Goal: Transaction & Acquisition: Purchase product/service

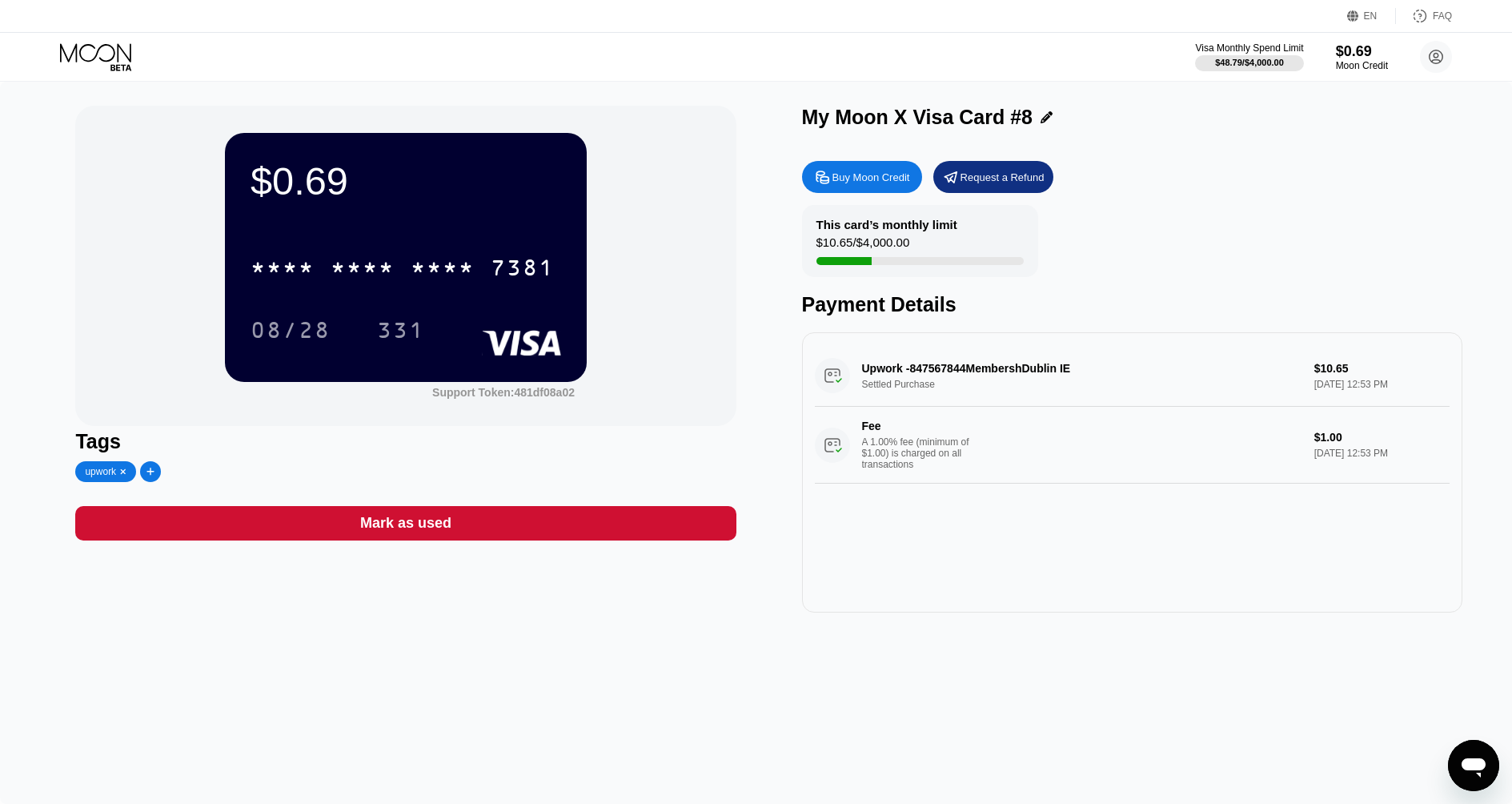
click at [871, 176] on div "Buy Moon Credit" at bounding box center [871, 177] width 77 height 14
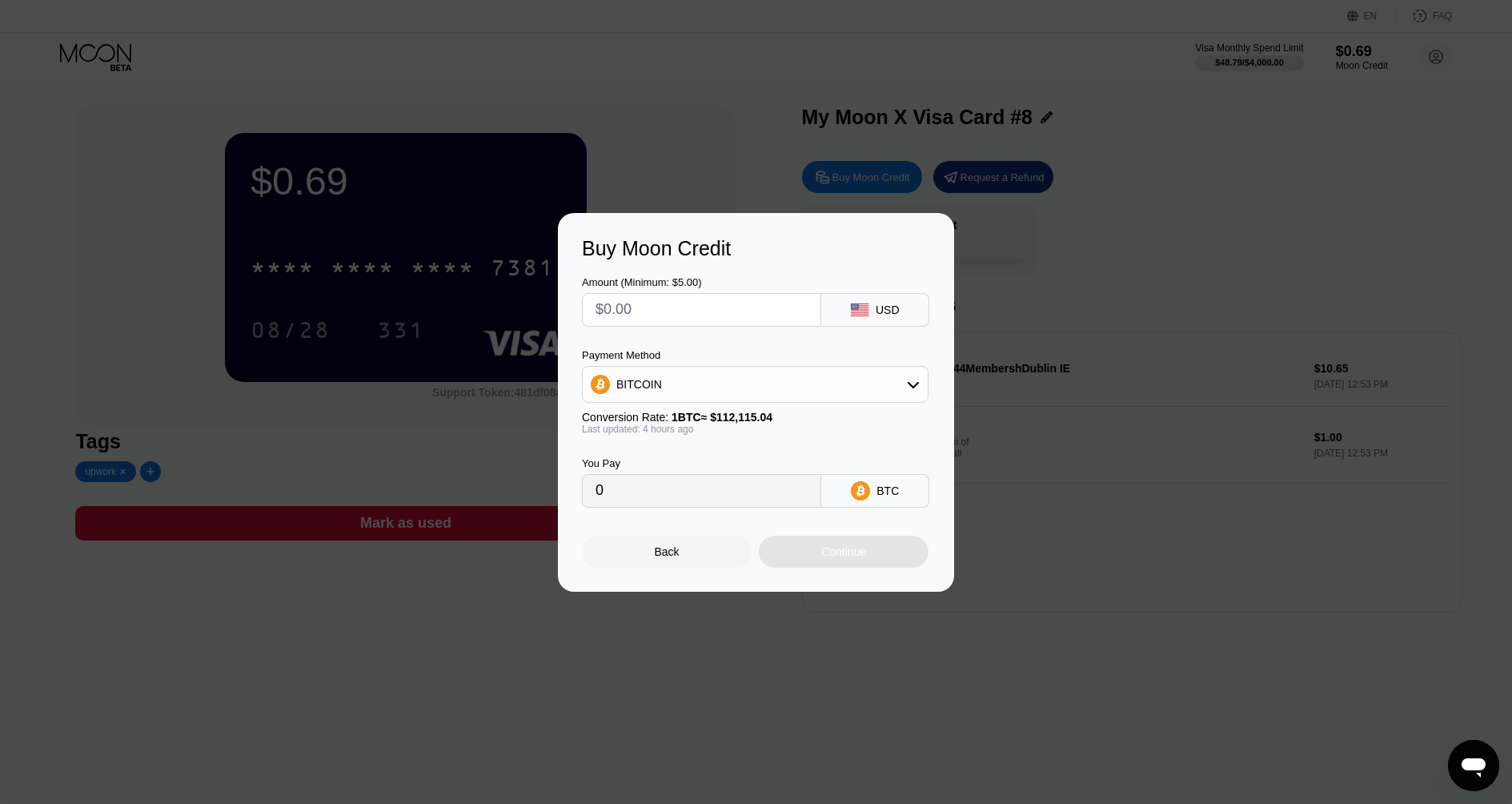
click at [792, 389] on div "BITCOIN" at bounding box center [755, 384] width 345 height 32
click at [724, 469] on div "USDT on TRON" at bounding box center [764, 464] width 301 height 13
type input "0.00"
click at [701, 306] on input "text" at bounding box center [702, 310] width 212 height 32
type input "$5"
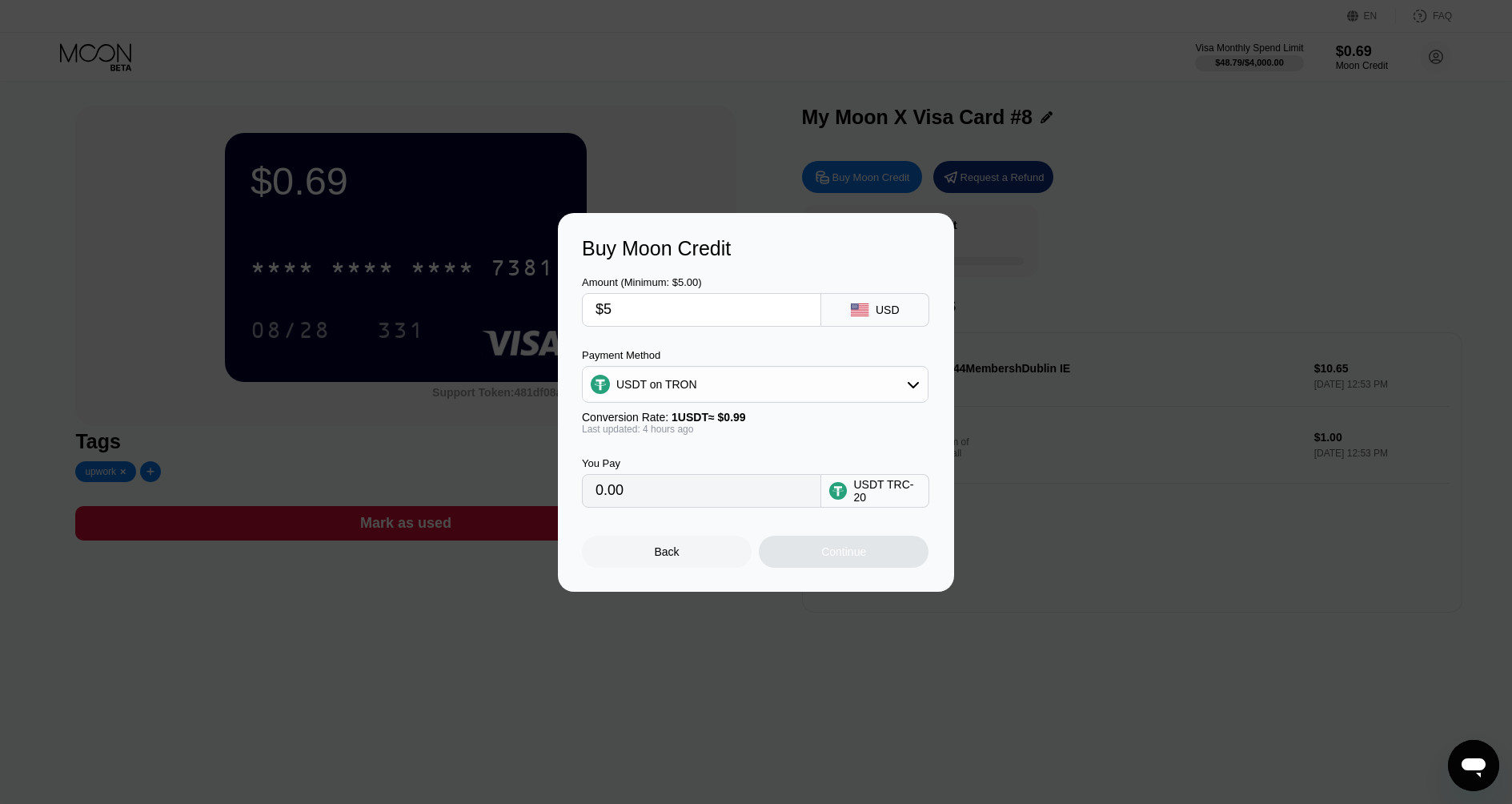
type input "5.05"
type input "$50"
type input "50.51"
type input "$5"
type input "5.05"
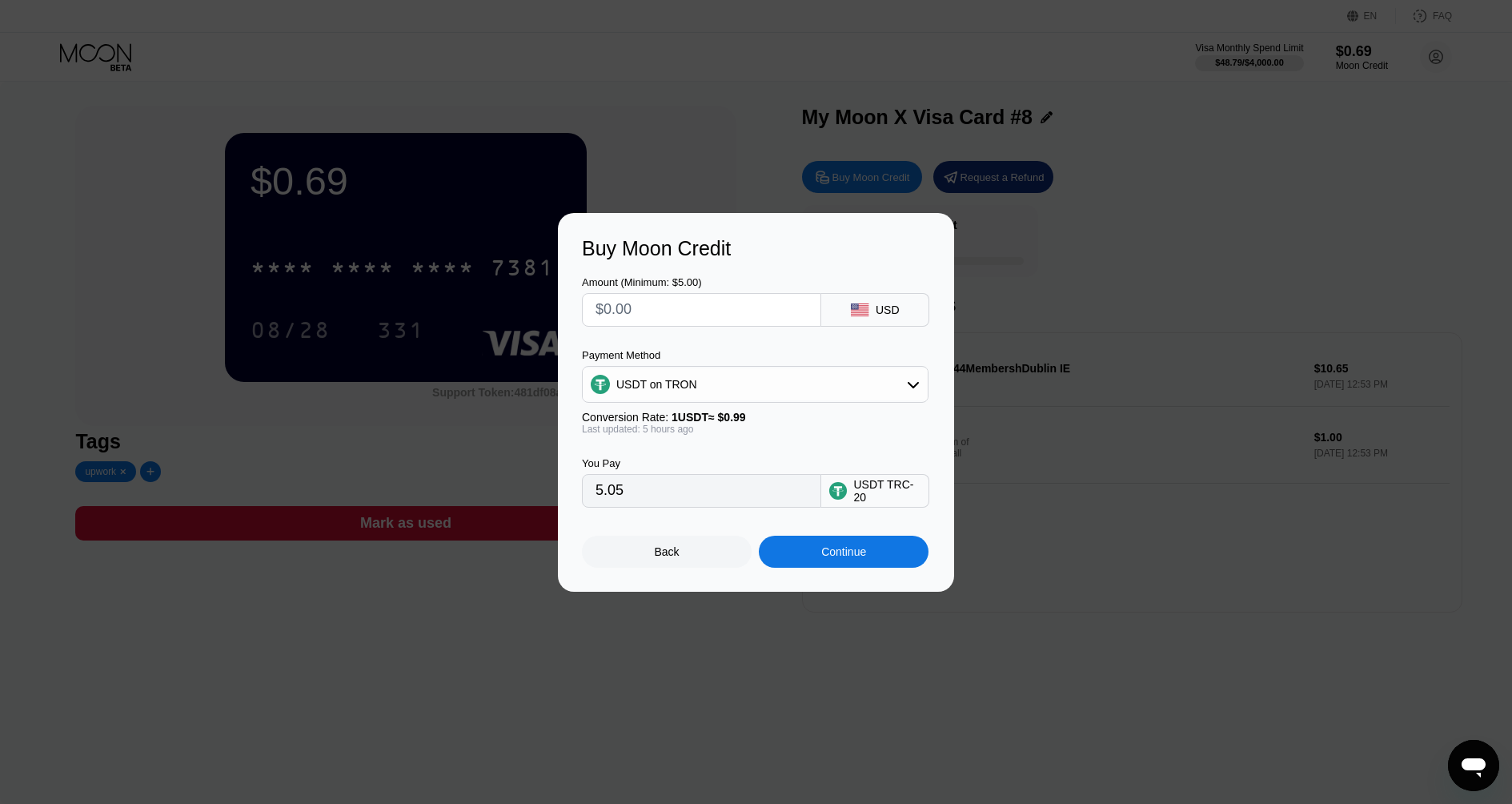
type input "0.00"
type input "$4"
type input "4.04"
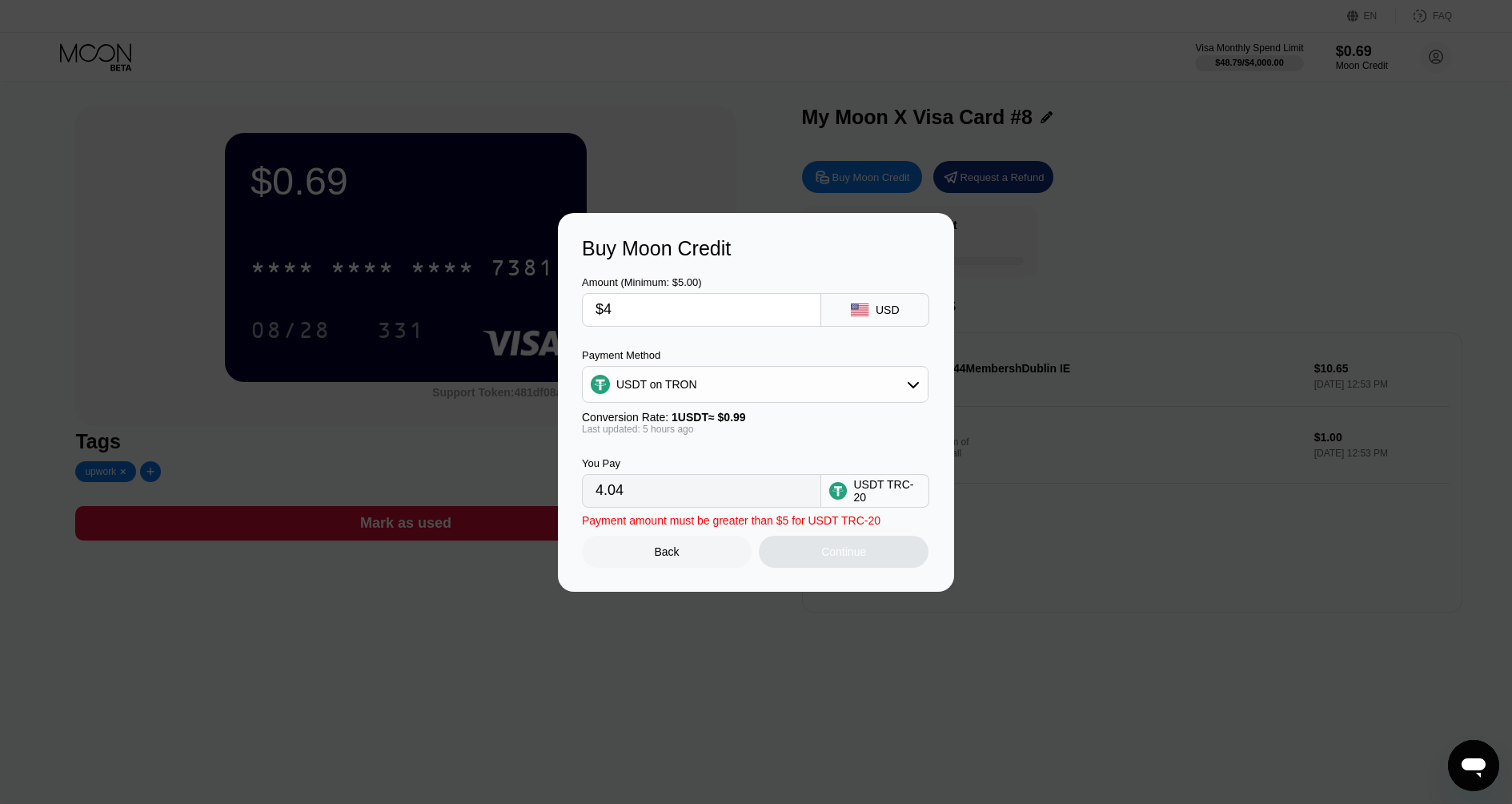
type input "$49"
type input "49.49"
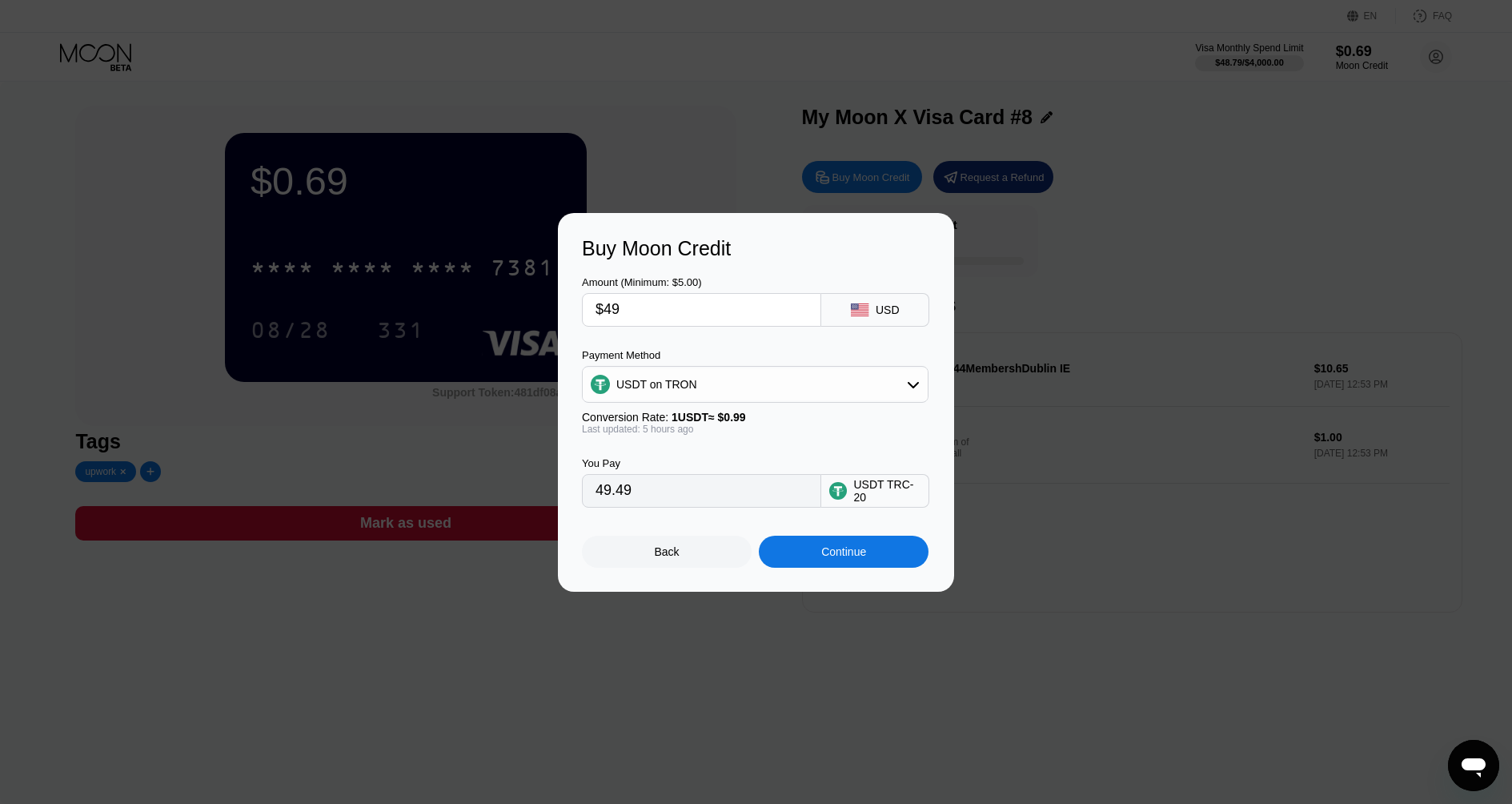
type input "$49"
click at [852, 551] on div "Continue" at bounding box center [844, 551] width 45 height 13
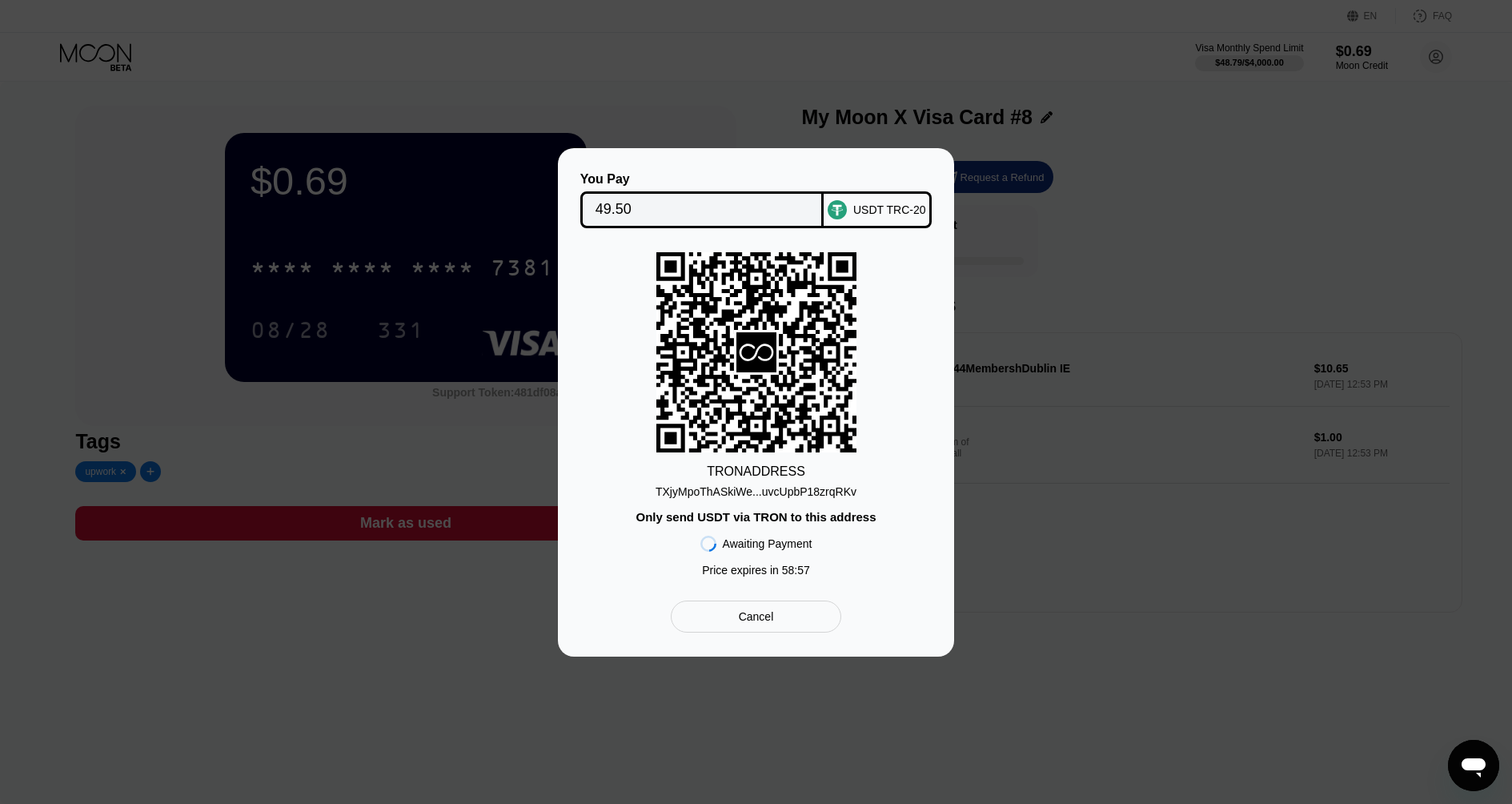
click at [792, 493] on div "TXjyMpoThASkiWe...uvcUpbP18zrqRKv" at bounding box center [756, 491] width 201 height 13
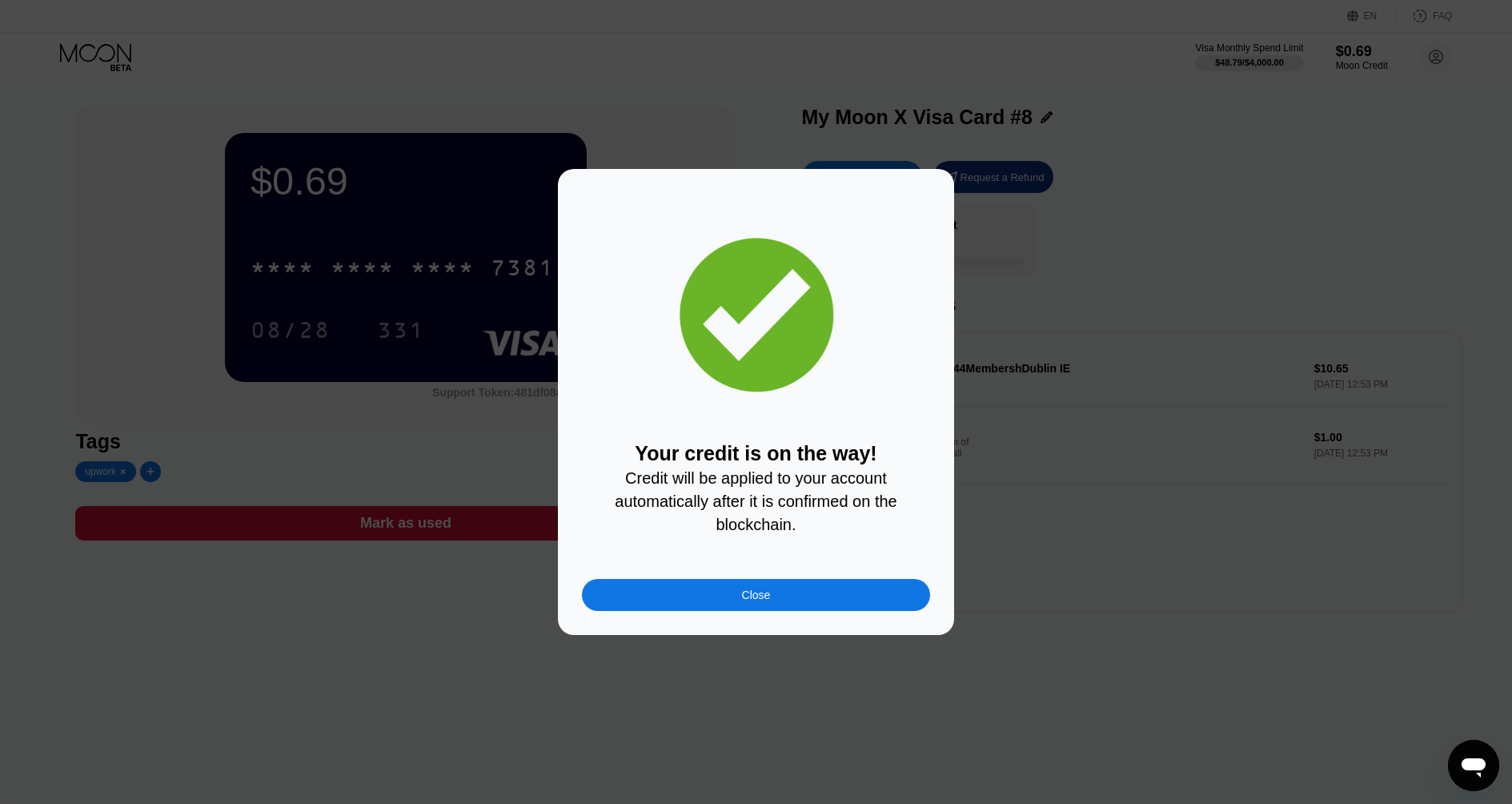
drag, startPoint x: 786, startPoint y: 586, endPoint x: 782, endPoint y: 595, distance: 9.8
click at [785, 589] on div "Close" at bounding box center [756, 595] width 348 height 32
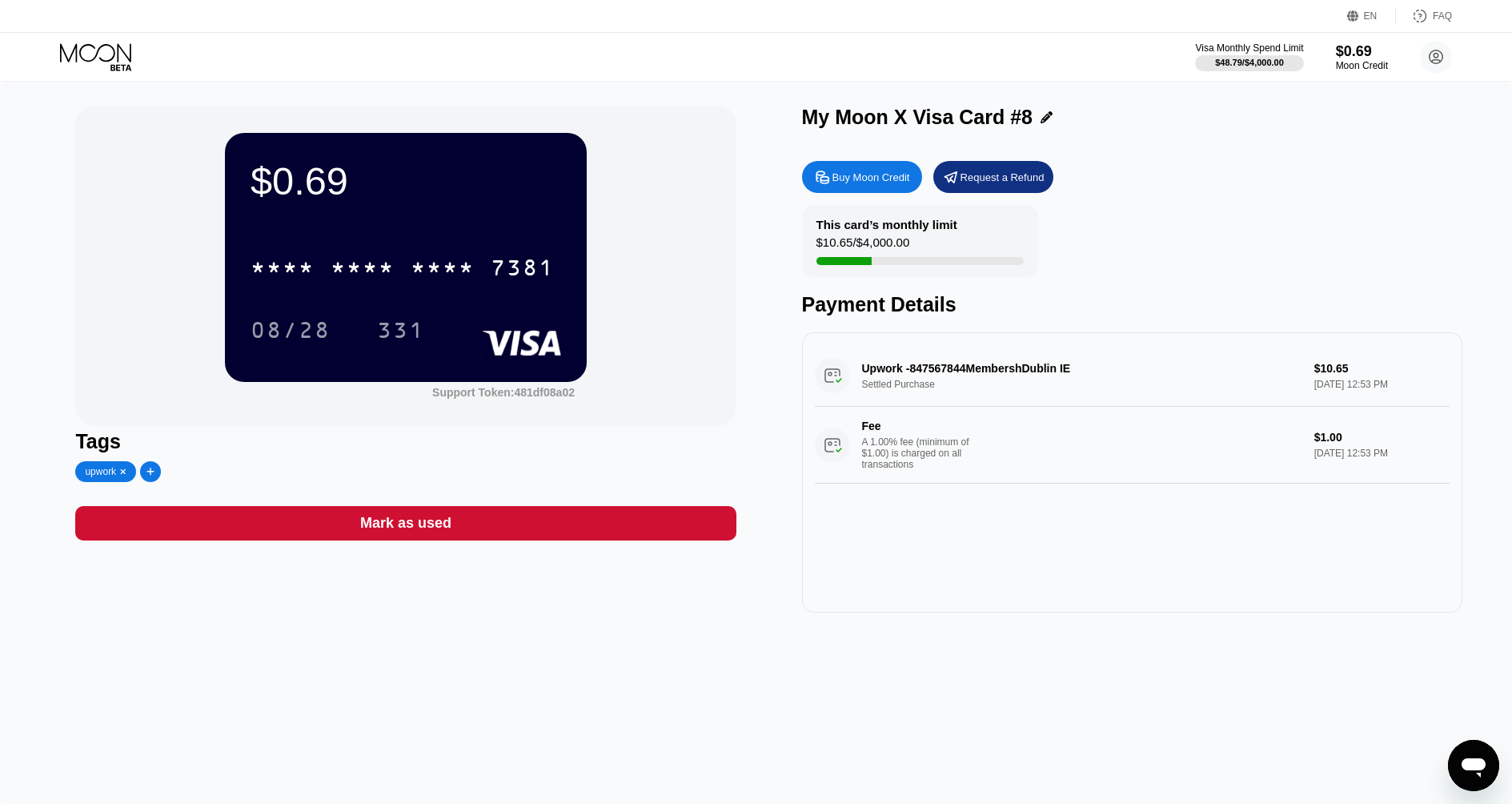
click at [774, 606] on div "$0.69 * * * * * * * * * * * * 7381 08/28 331 Support Token: 481df08a02 Tags upw…" at bounding box center [756, 359] width 1361 height 506
click at [767, 373] on div "$49.70 * * * * * * * * * * * * 7381 08/28 331 Support Token: 481df08a02 Tags up…" at bounding box center [756, 359] width 1361 height 506
click at [118, 57] on icon at bounding box center [95, 53] width 71 height 18
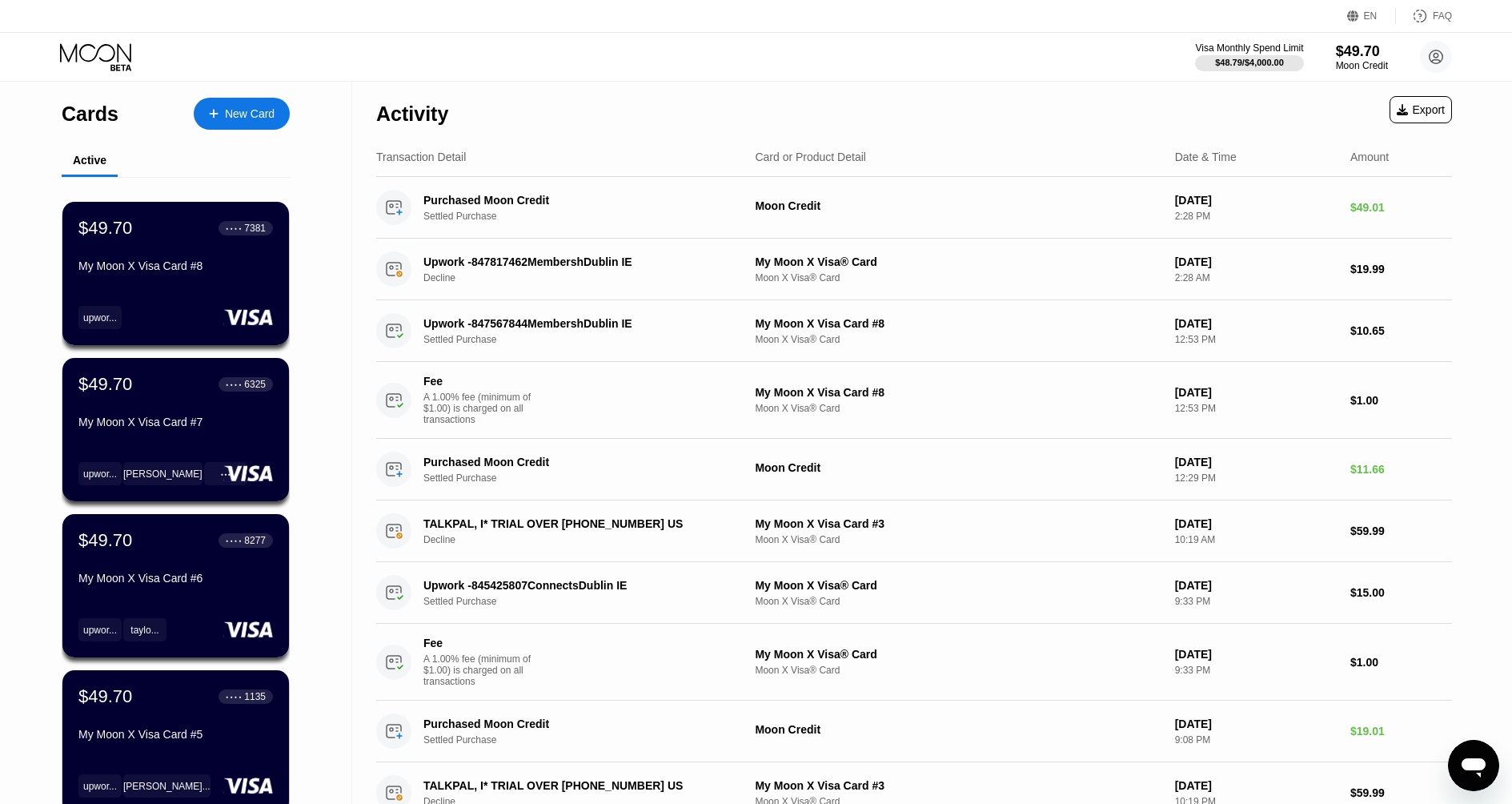
click at [240, 119] on div "New Card" at bounding box center [250, 113] width 50 height 14
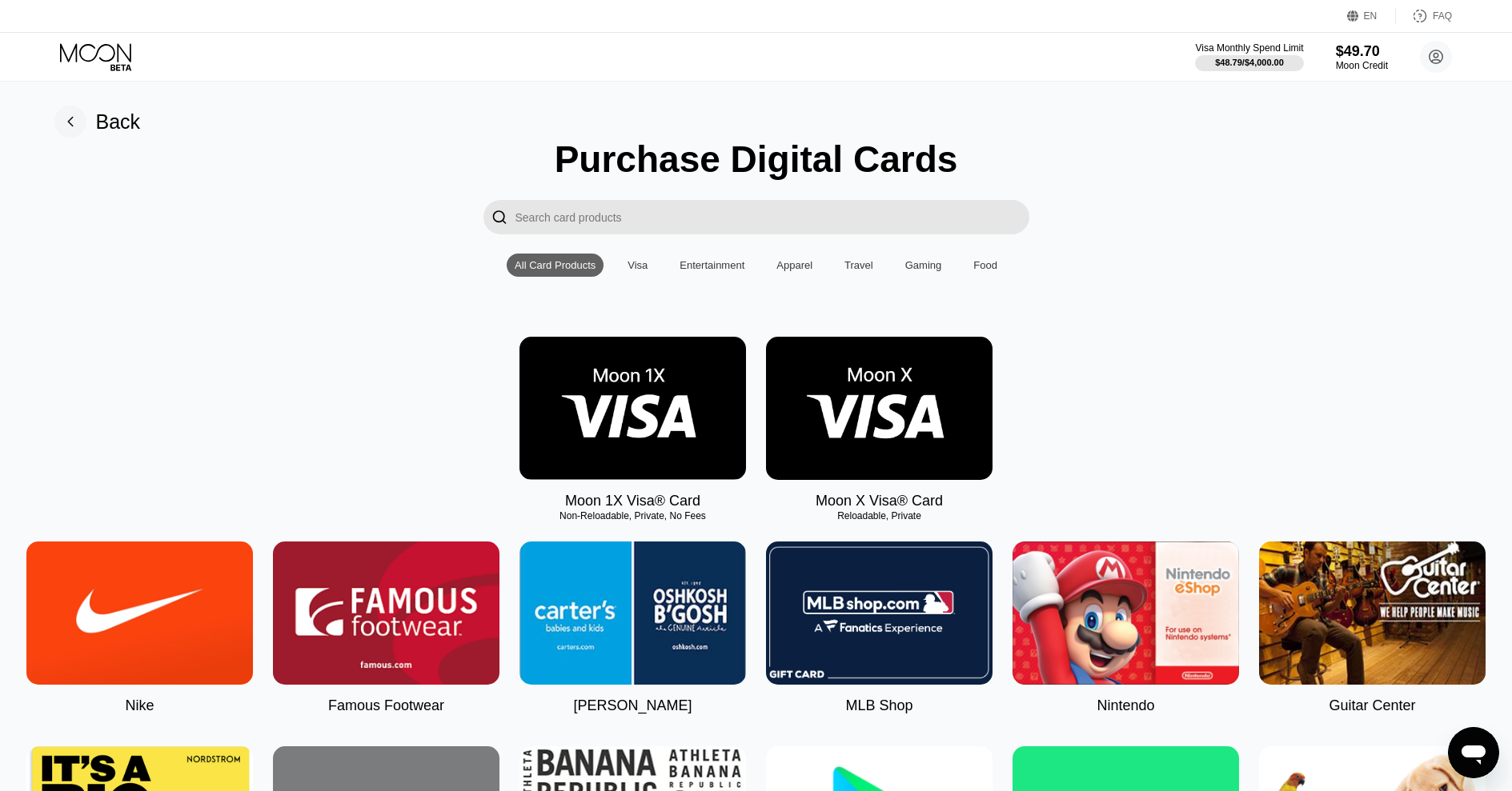
click at [712, 423] on img at bounding box center [632, 407] width 227 height 143
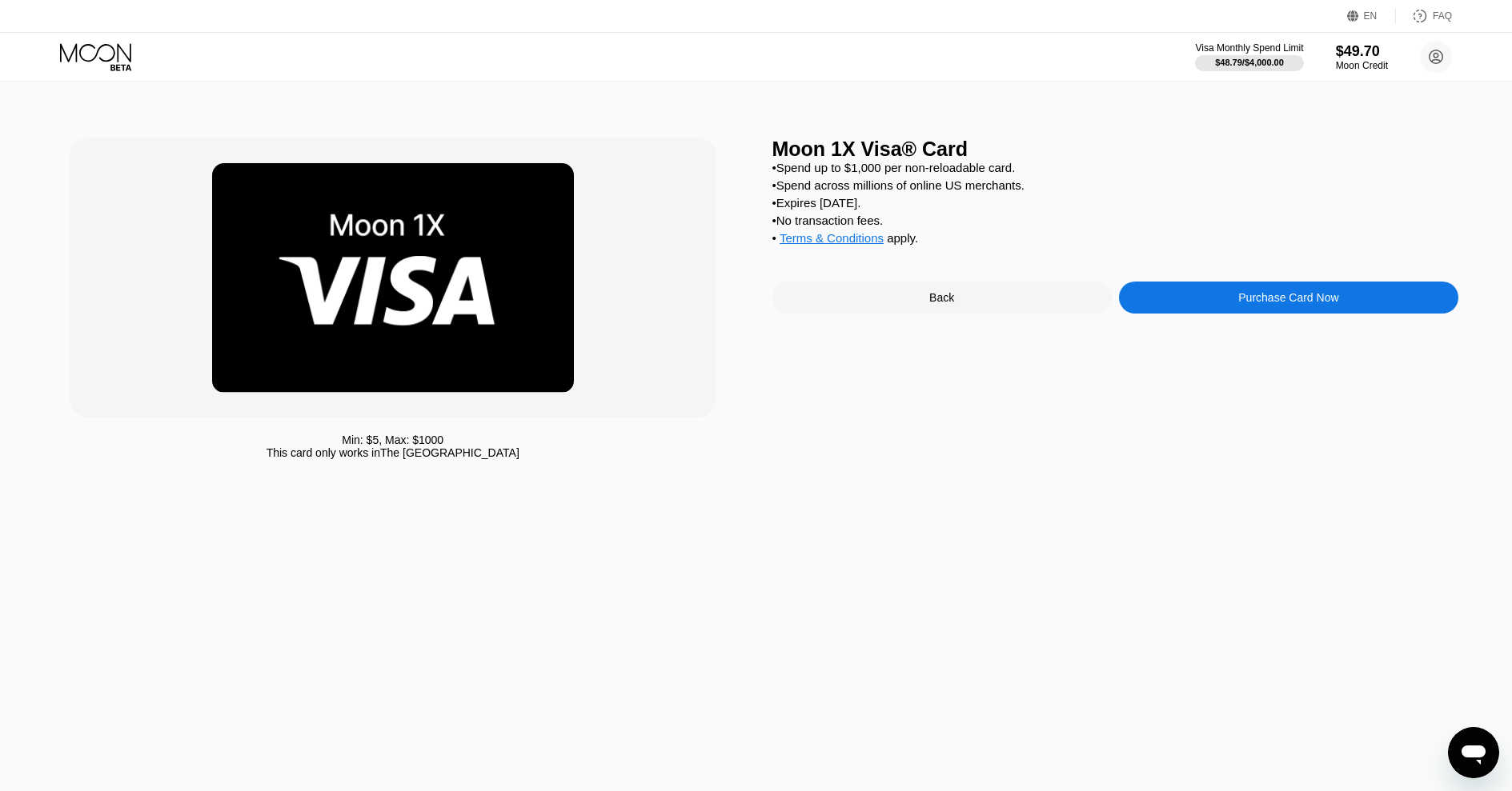
click at [838, 221] on div "• No transaction fees." at bounding box center [1116, 220] width 687 height 14
drag, startPoint x: 838, startPoint y: 221, endPoint x: 880, endPoint y: 218, distance: 42.1
click at [880, 218] on div "• No transaction fees." at bounding box center [1116, 220] width 687 height 14
click at [919, 218] on div "• No transaction fees." at bounding box center [1116, 220] width 687 height 14
click at [886, 298] on div "Back" at bounding box center [942, 298] width 339 height 32
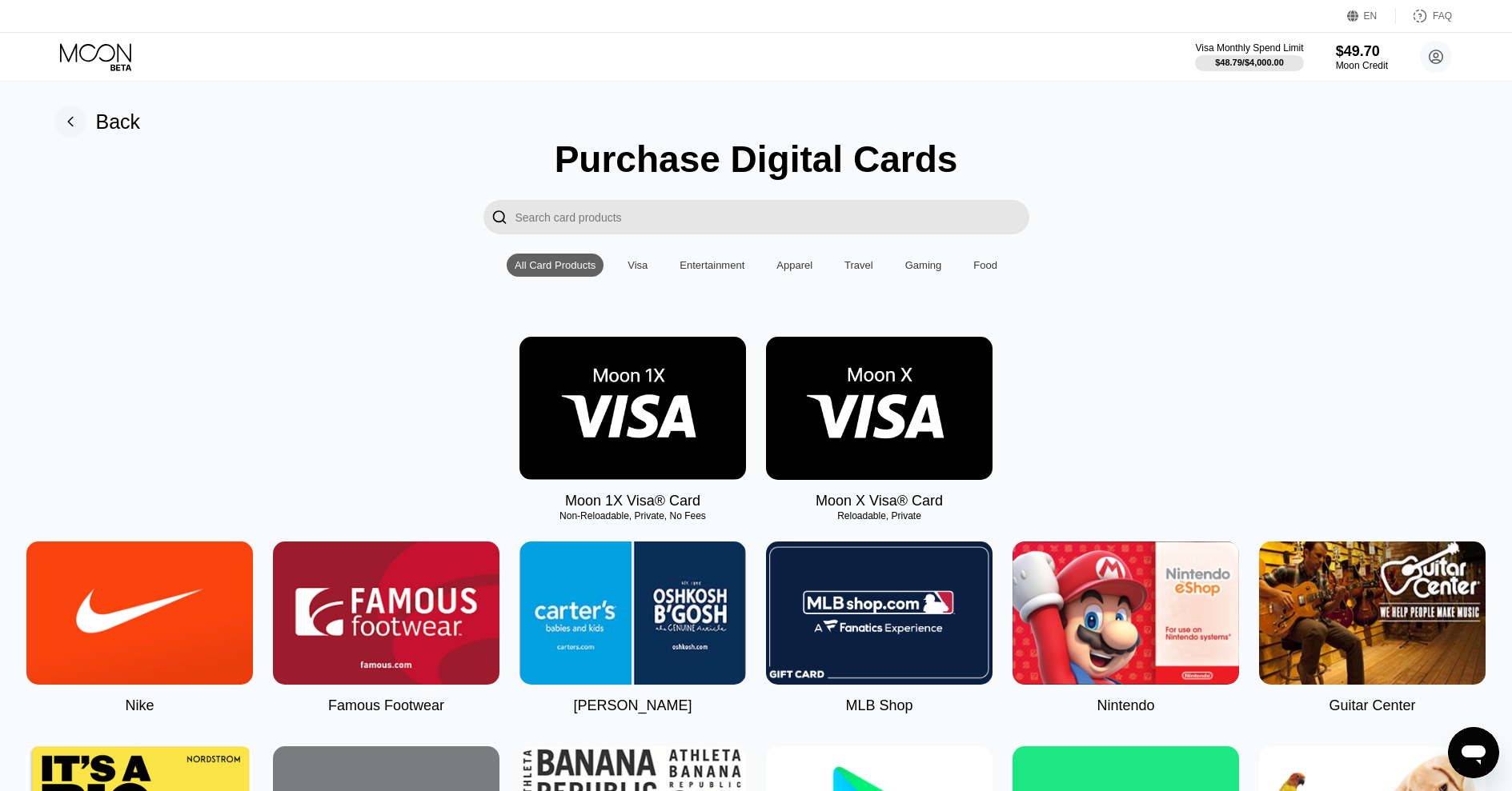
click at [879, 402] on img at bounding box center [880, 407] width 227 height 143
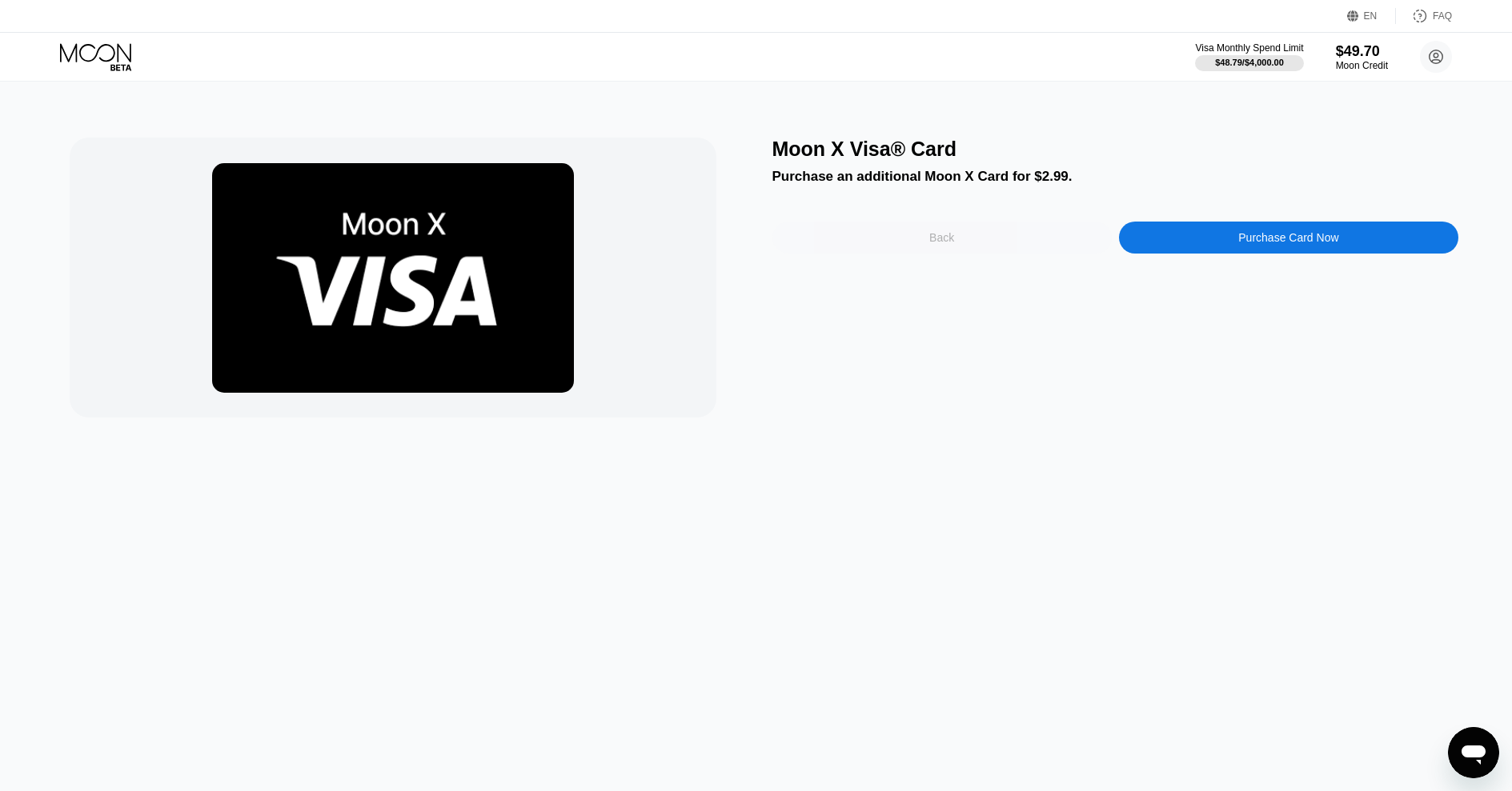
click at [972, 234] on div "Back" at bounding box center [942, 237] width 339 height 32
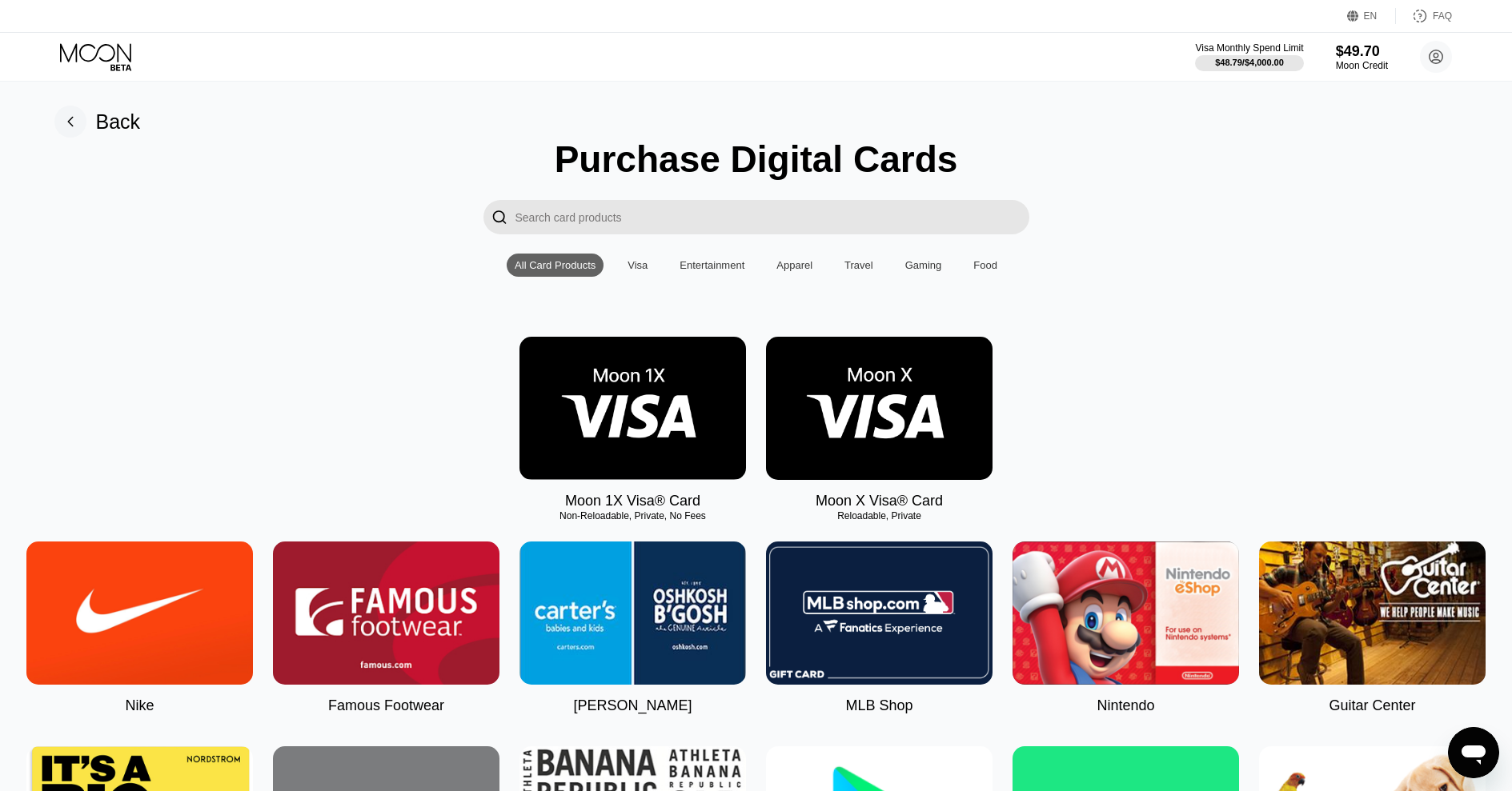
click at [635, 415] on img at bounding box center [632, 407] width 227 height 143
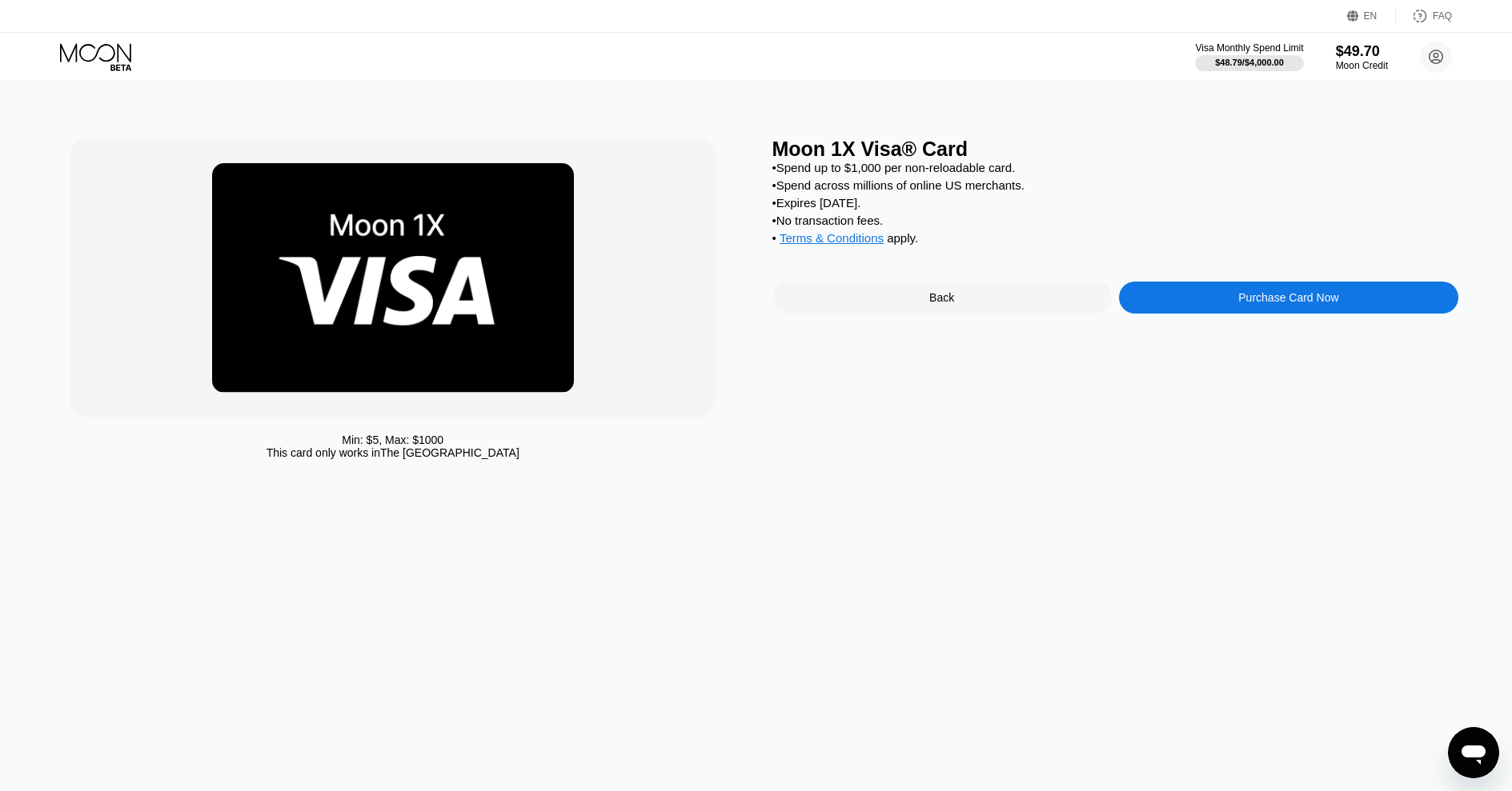
click at [1213, 303] on div "Purchase Card Now" at bounding box center [1289, 298] width 339 height 32
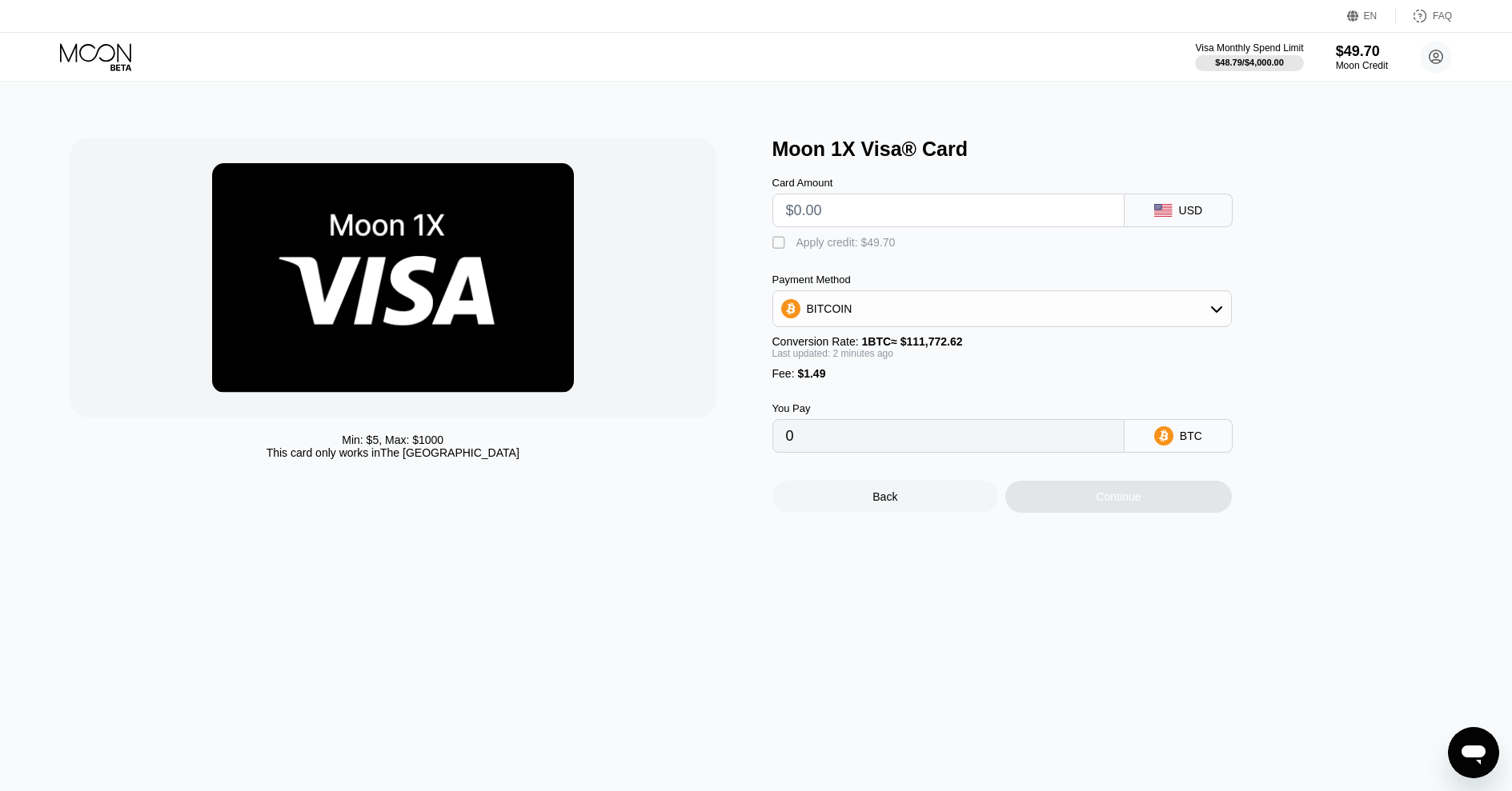
click at [898, 205] on input "text" at bounding box center [948, 210] width 325 height 32
type input "$12"
type input "0.00012070"
type input "$12.1"
type input "0.00012159"
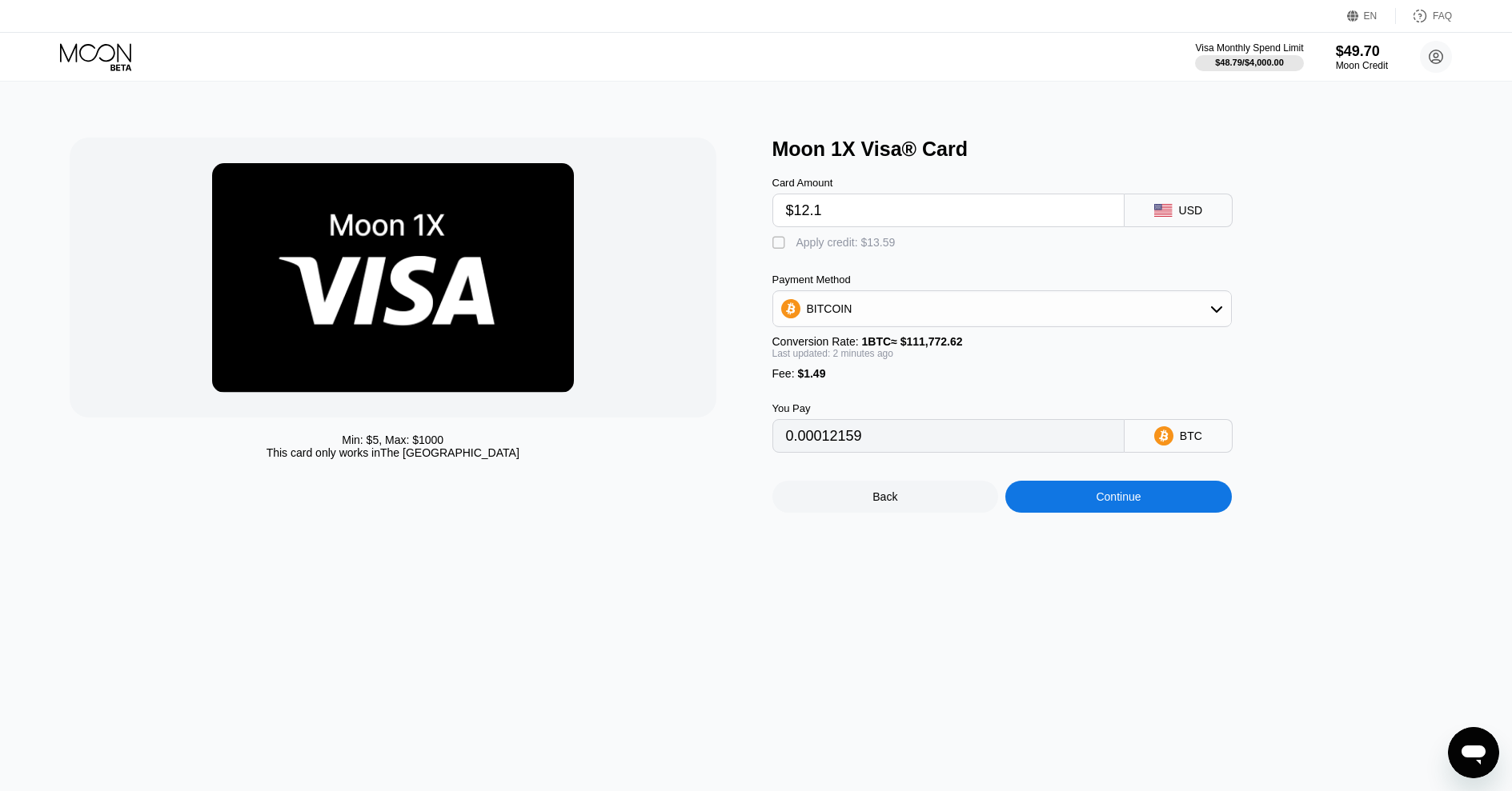
type input "$12.1"
click at [814, 243] on div "Apply credit: $13.59" at bounding box center [846, 242] width 100 height 13
click at [862, 318] on div "BITCOIN" at bounding box center [1002, 309] width 458 height 32
click at [738, 292] on div "Min: $ 5 , Max: $ 1000 This card only works in The United States" at bounding box center [413, 325] width 687 height 375
click at [824, 309] on div "BITCOIN" at bounding box center [829, 309] width 45 height 13
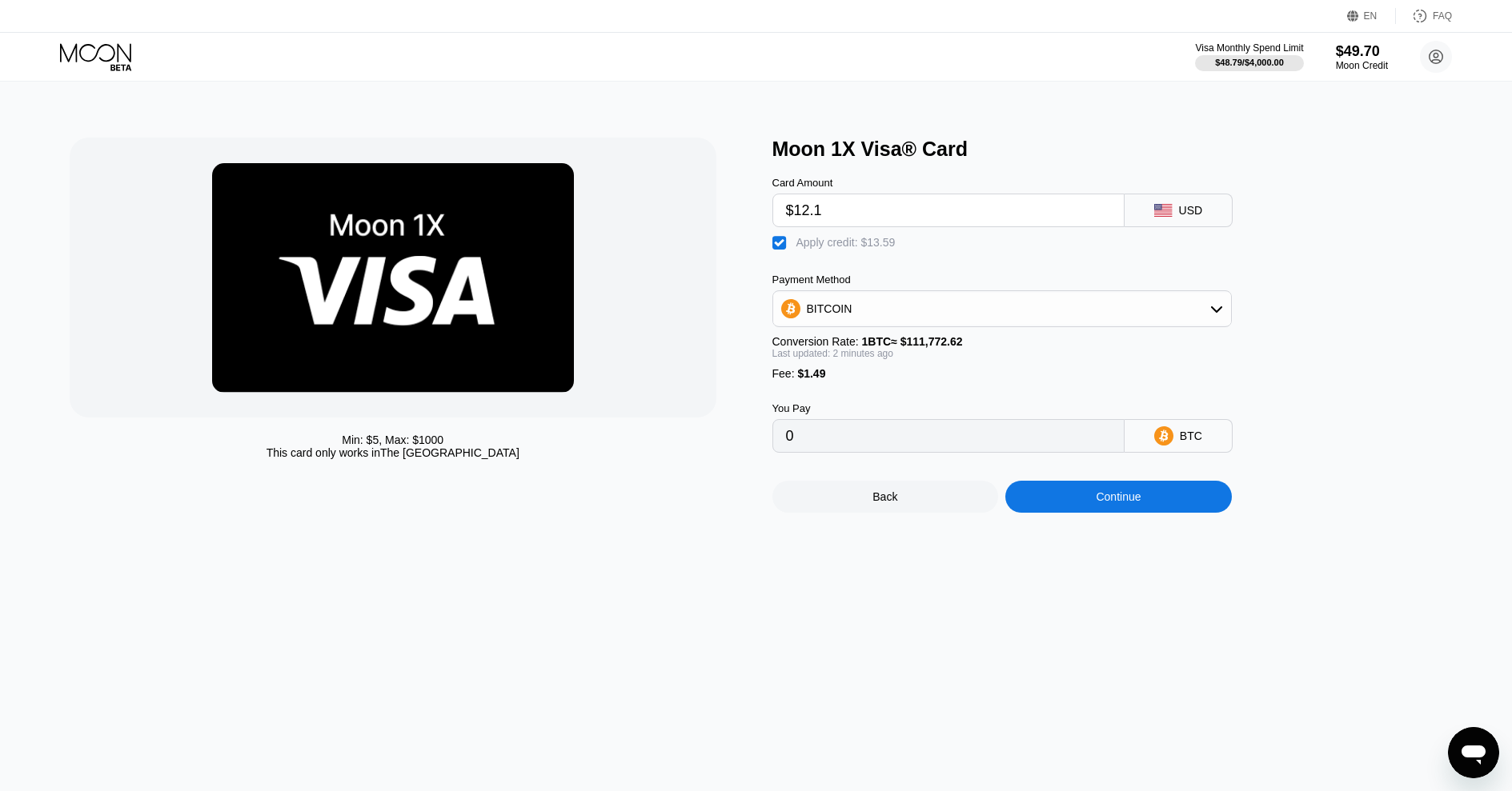
click at [833, 311] on div "BITCOIN" at bounding box center [829, 309] width 45 height 13
click at [866, 391] on span "USDT on TRON" at bounding box center [851, 388] width 81 height 13
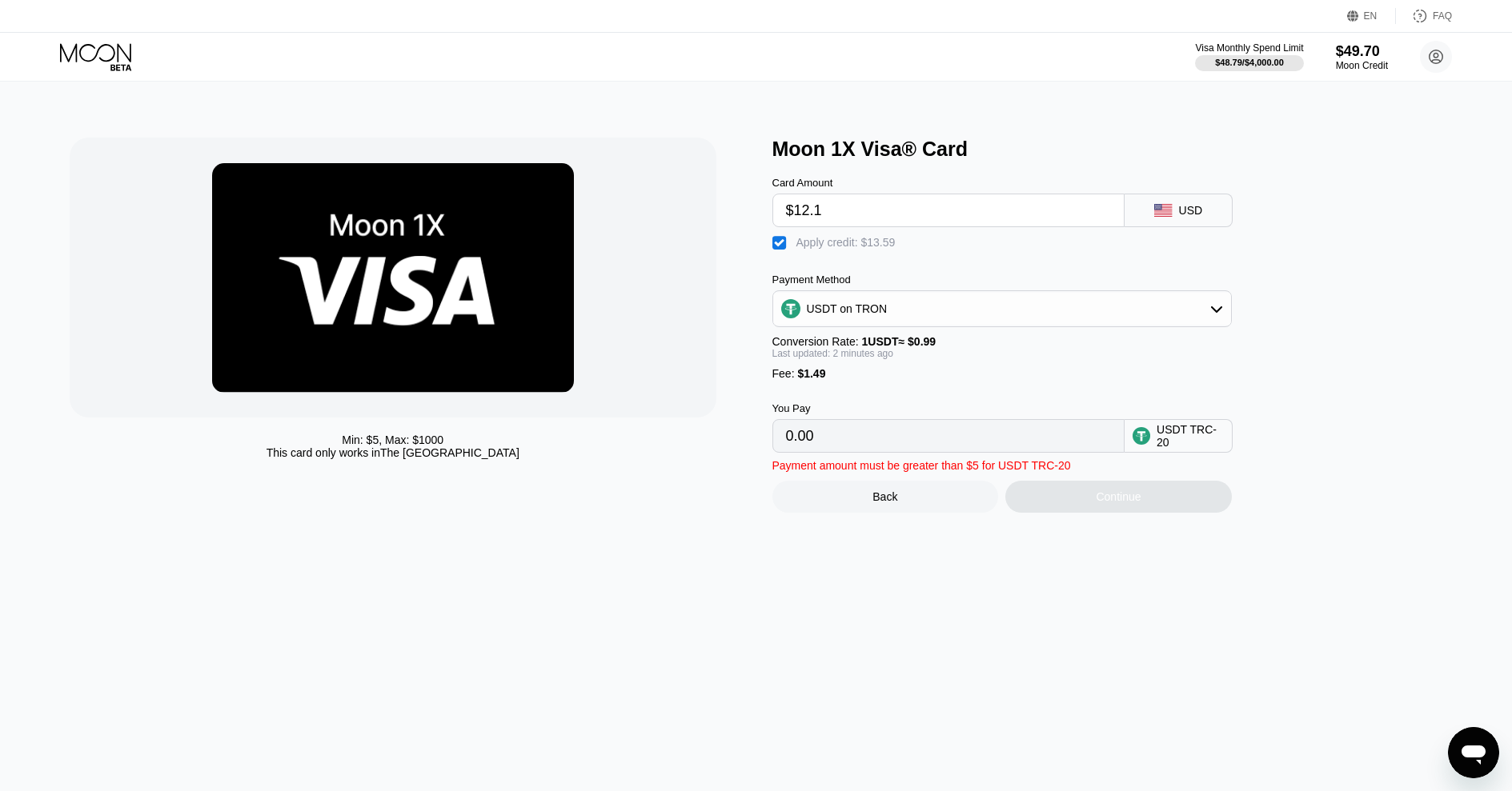
click at [910, 306] on div "USDT on TRON" at bounding box center [1002, 309] width 458 height 32
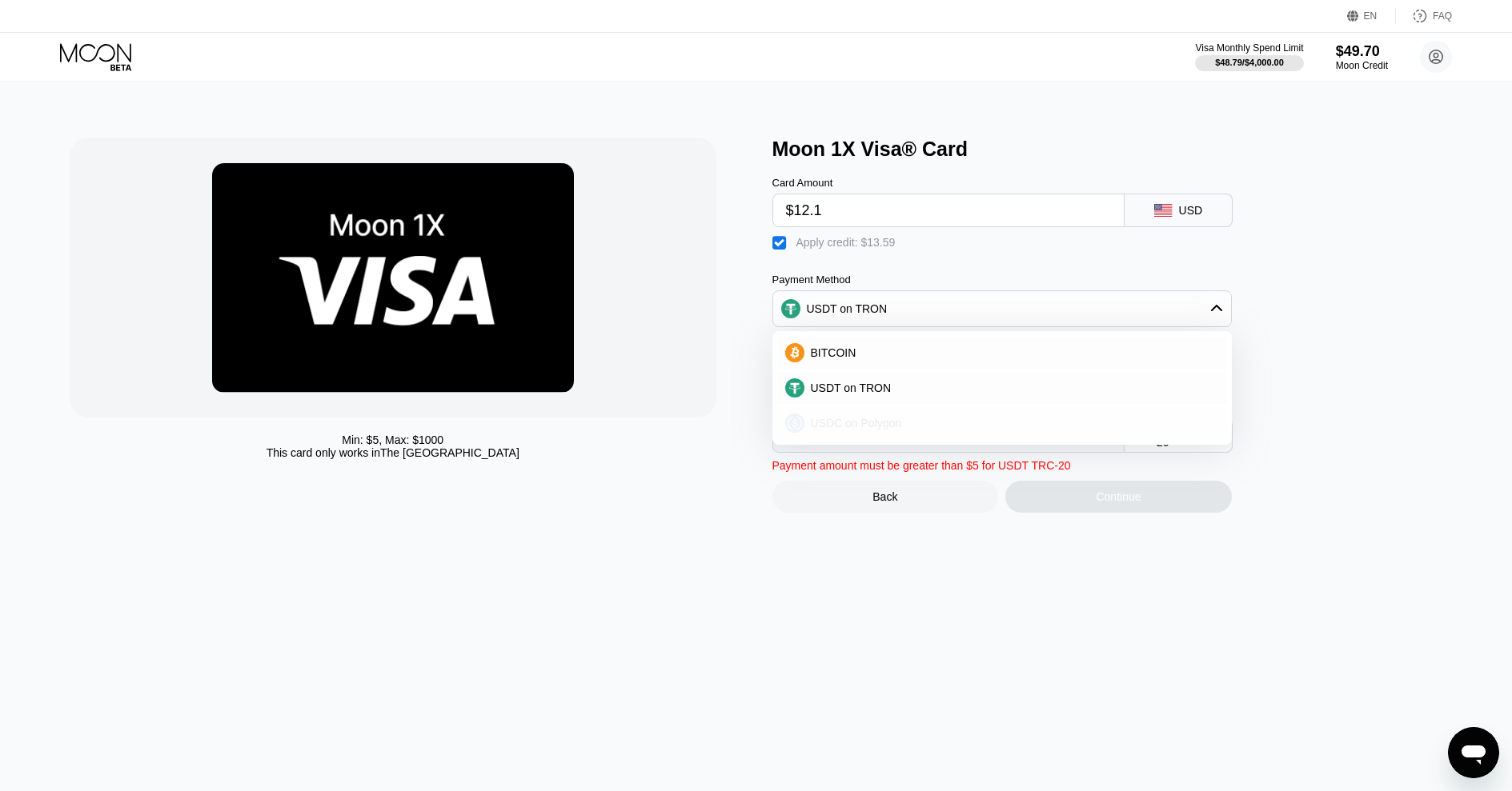
click at [887, 428] on span "USDC on Polygon" at bounding box center [856, 423] width 91 height 13
type input "0"
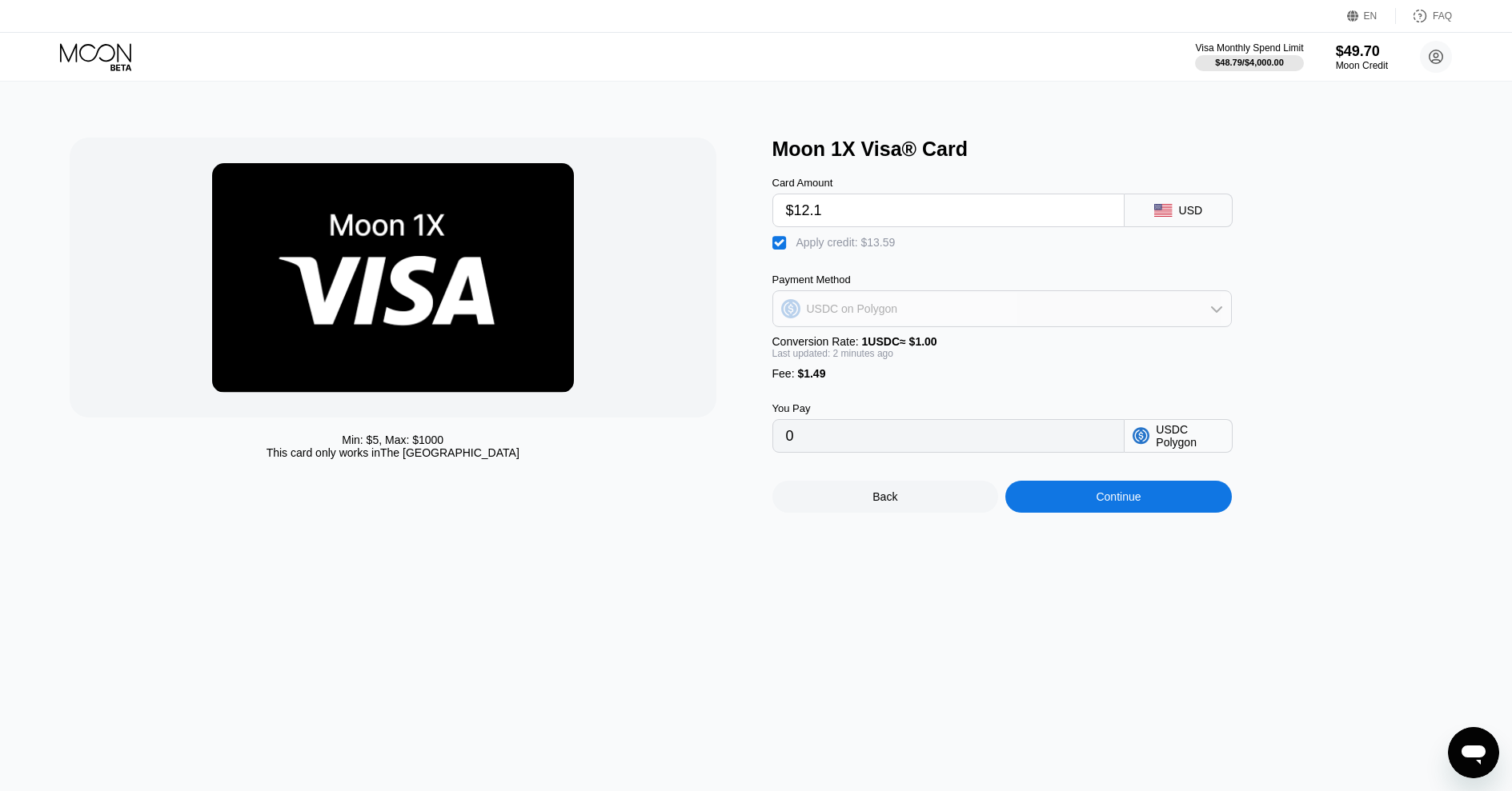
click at [909, 305] on div "USDC on Polygon" at bounding box center [1002, 309] width 458 height 32
drag, startPoint x: 891, startPoint y: 360, endPoint x: 853, endPoint y: 347, distance: 40.2
click at [891, 360] on div "BITCOIN" at bounding box center [1011, 353] width 415 height 13
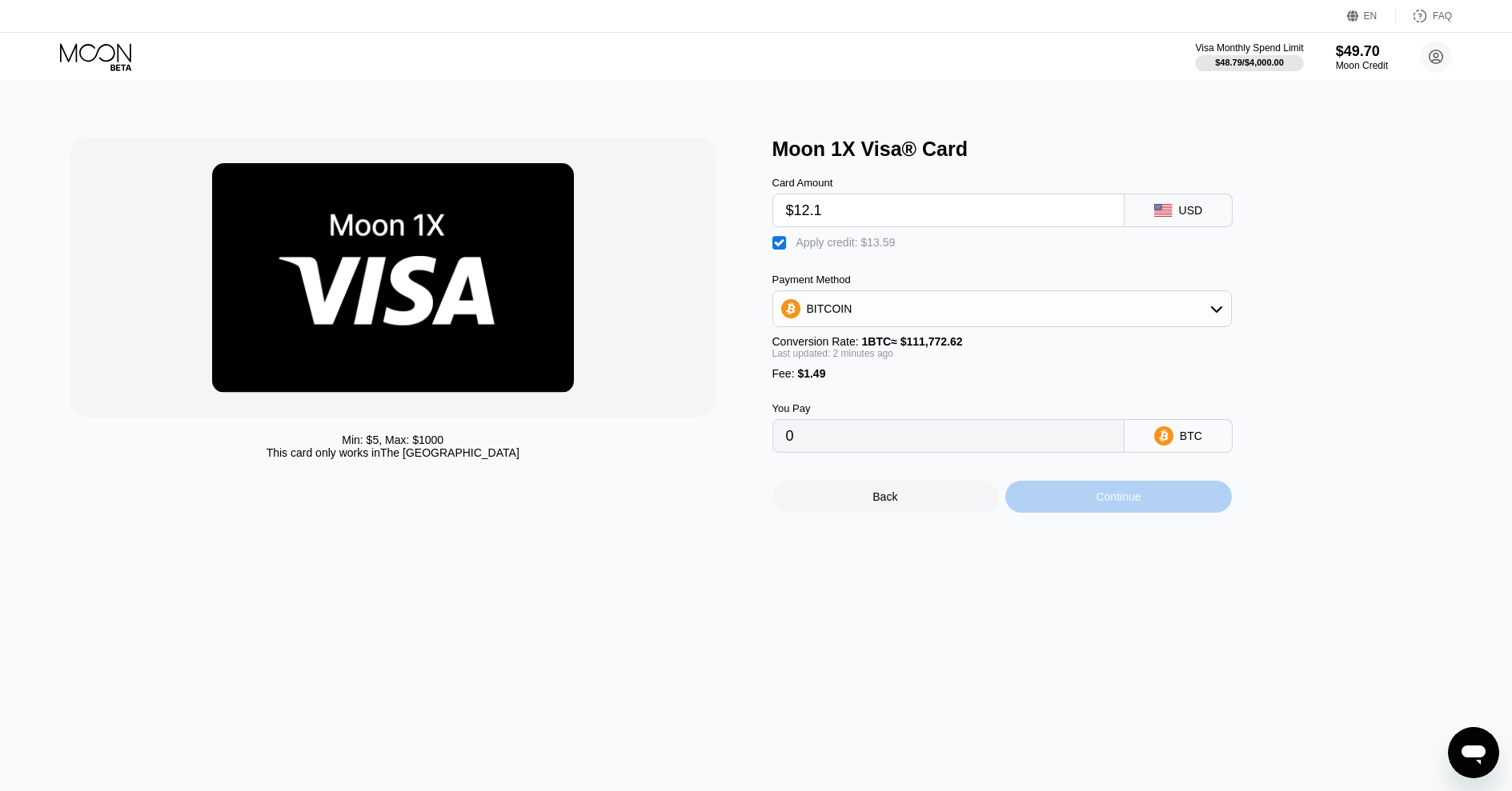
click at [1083, 502] on div "Continue" at bounding box center [1118, 497] width 227 height 32
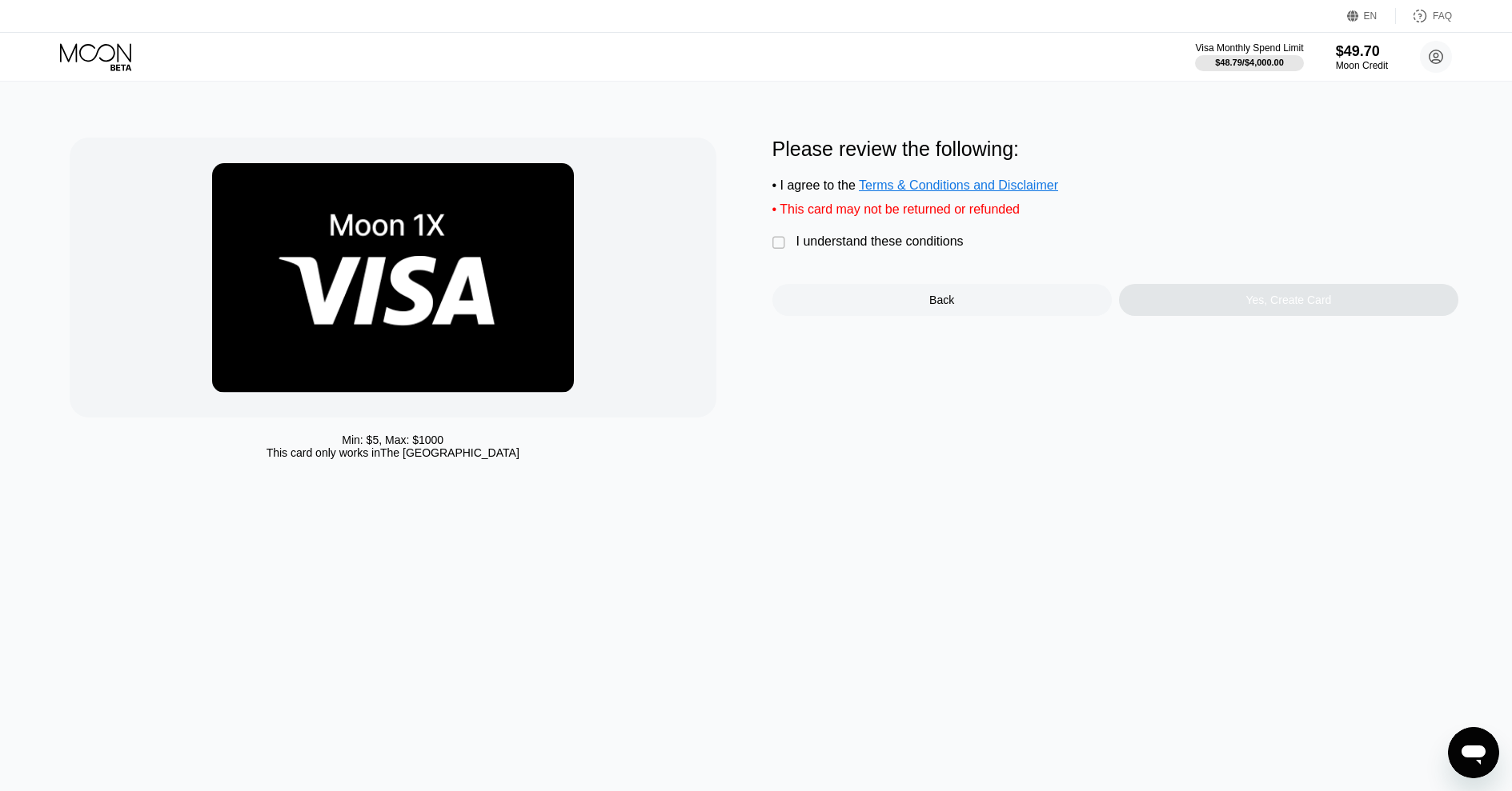
click at [780, 241] on div "" at bounding box center [780, 242] width 16 height 16
click at [1251, 305] on div "Yes, Create Card" at bounding box center [1288, 301] width 86 height 13
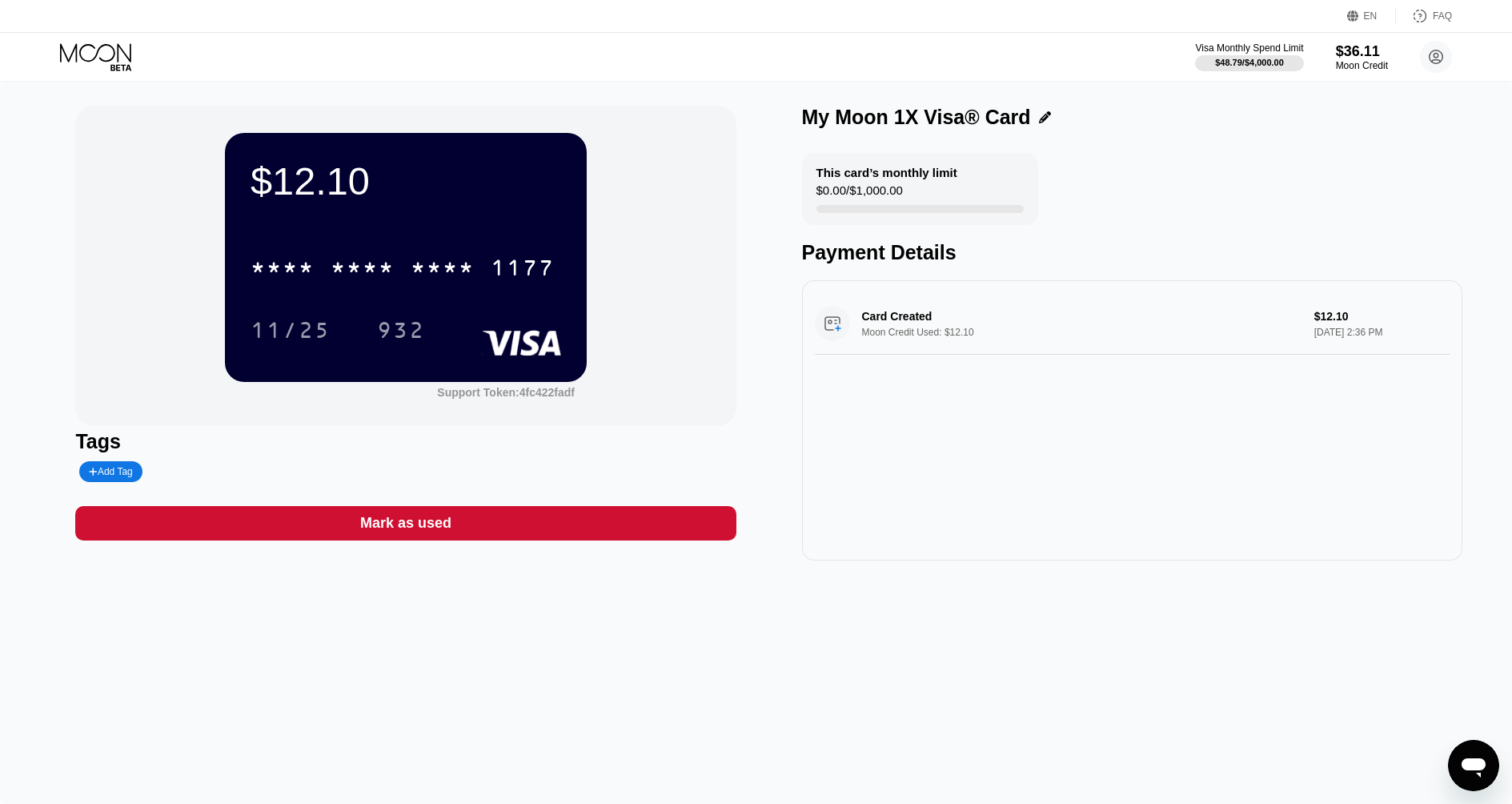
click at [462, 235] on div "* * * * * * * * * * * * 1177" at bounding box center [406, 262] width 311 height 54
click at [467, 245] on div "* * * * * * * * * * * * 1177" at bounding box center [406, 262] width 311 height 54
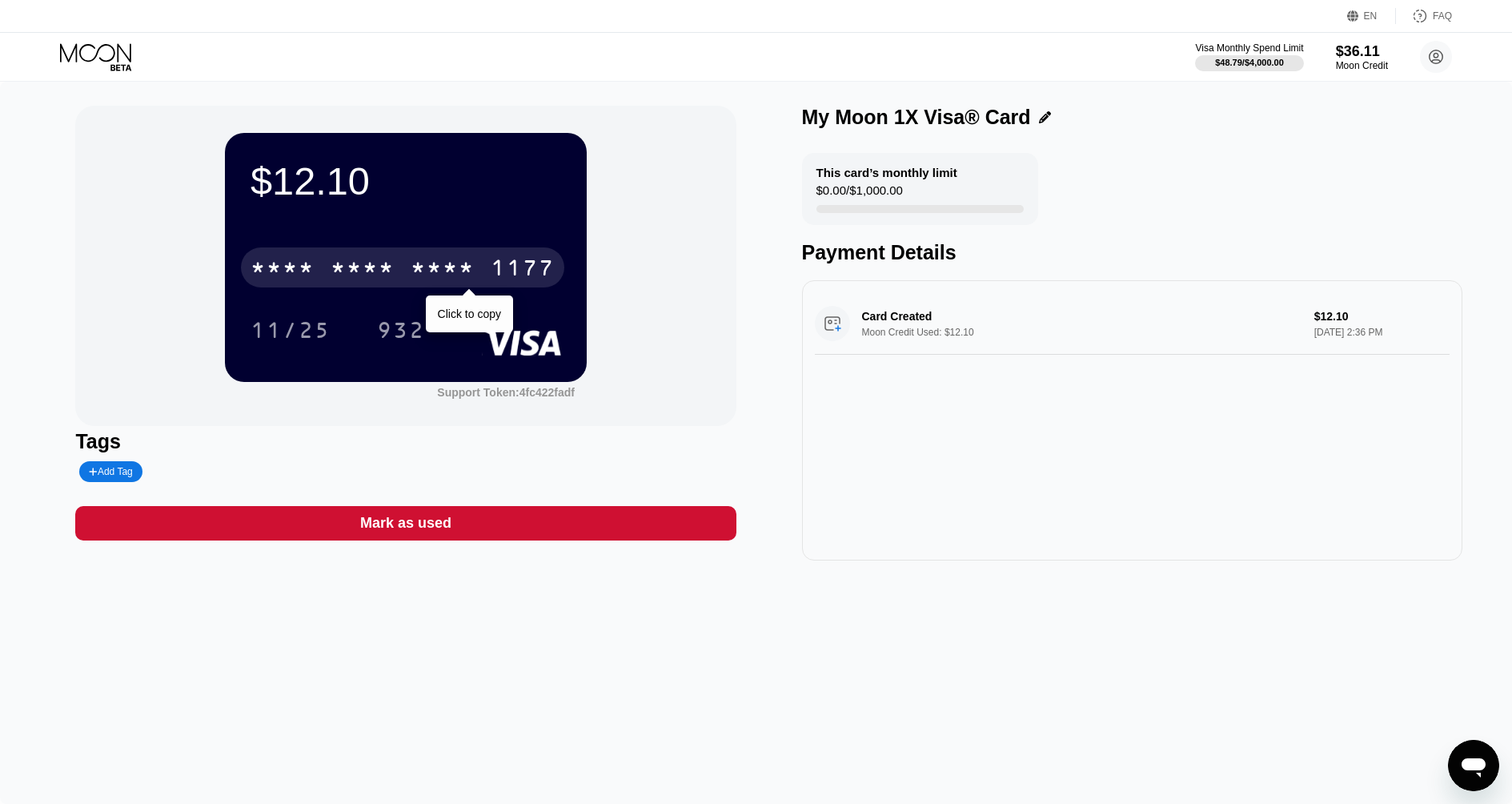
click at [471, 265] on div "* * * *" at bounding box center [442, 270] width 64 height 26
click at [408, 276] on div "4513 6500 2880 1177" at bounding box center [402, 266] width 324 height 40
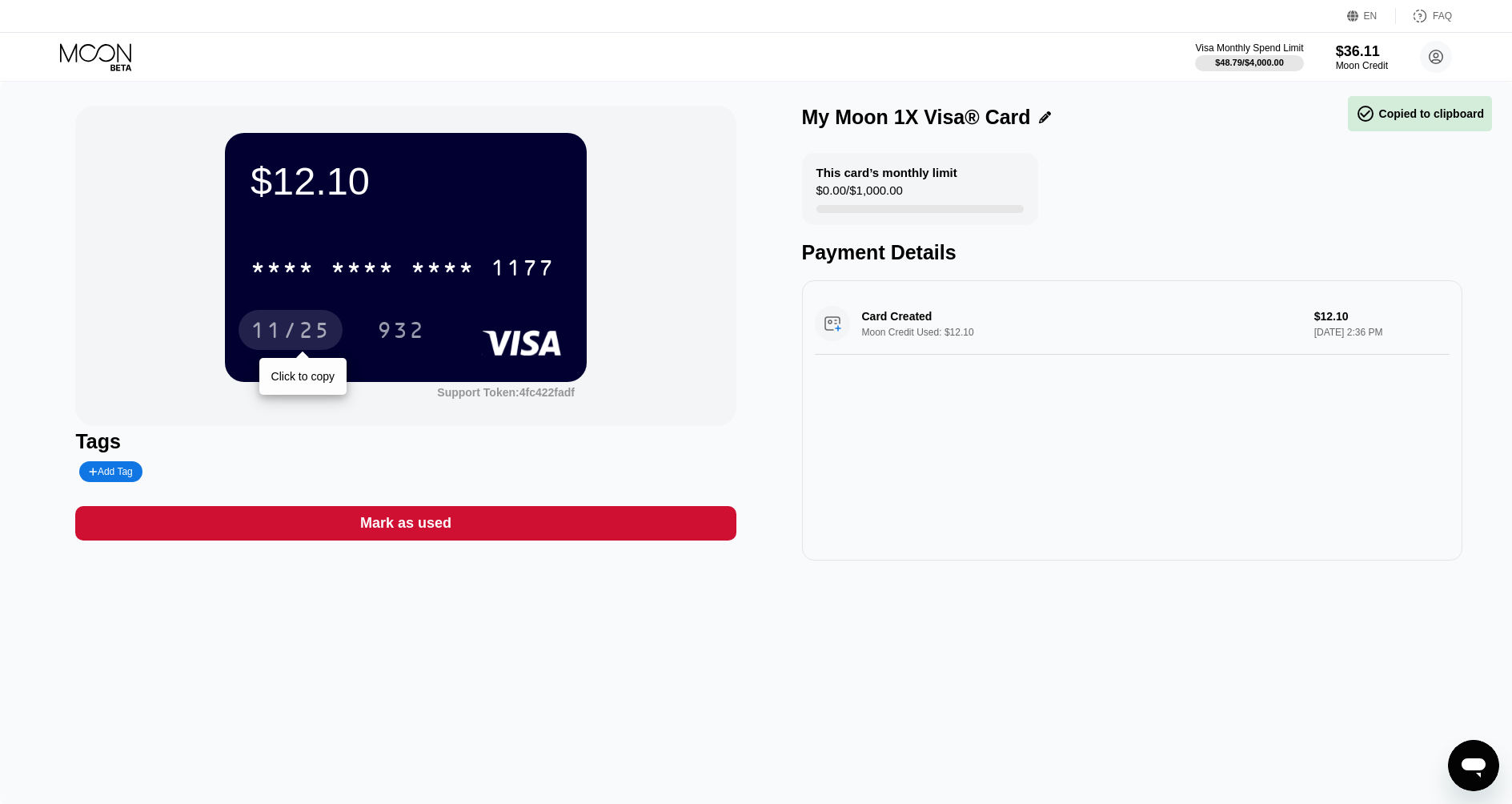
click at [294, 335] on div "11/25" at bounding box center [290, 332] width 80 height 26
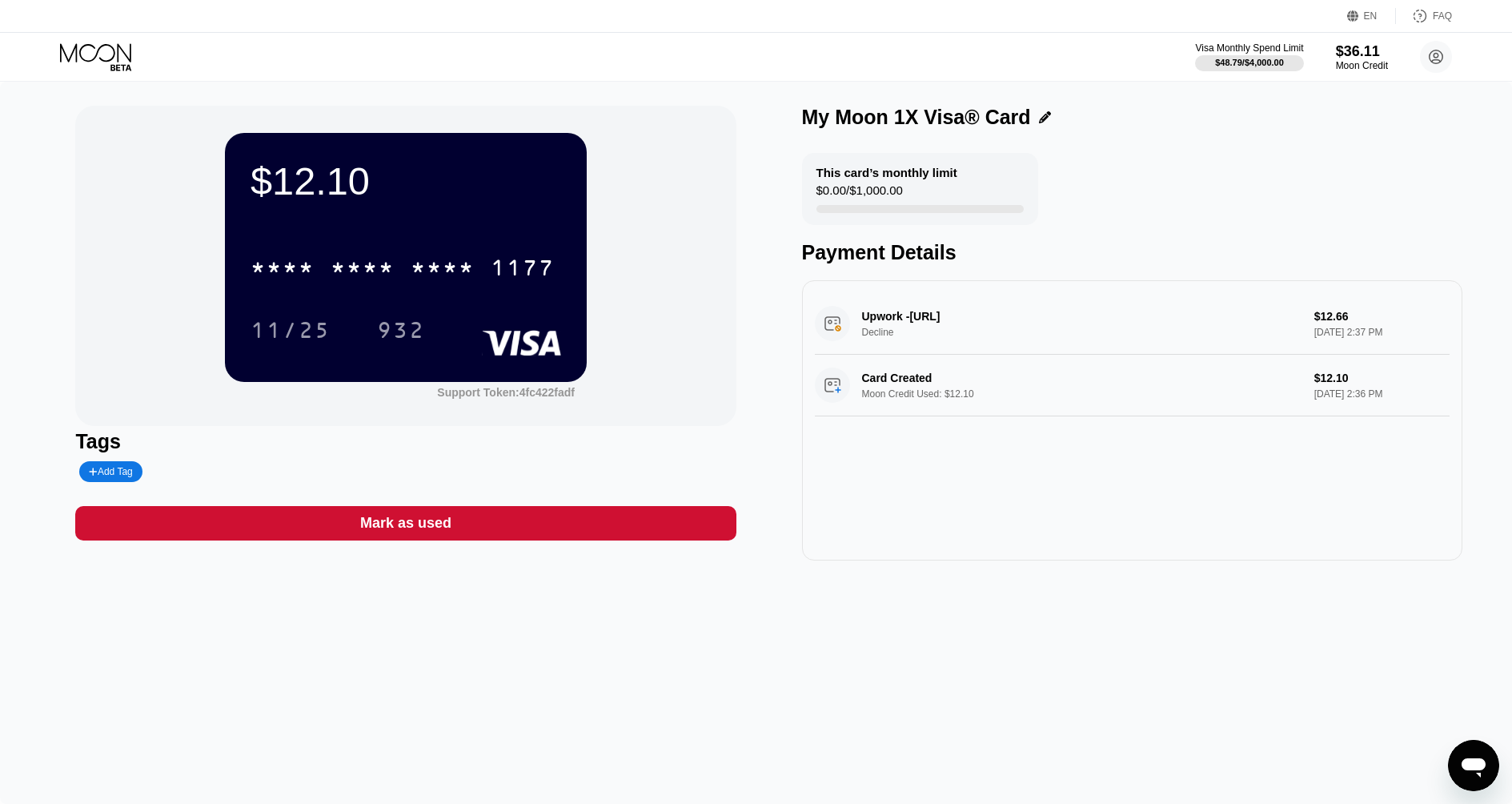
click at [1332, 321] on div "Upwork -848962560MembershUpwork.com/biIE Decline $12.66 Sep 22, 2025 2:37 PM" at bounding box center [1132, 324] width 634 height 62
click at [1331, 316] on div "Upwork -848962560MembershUpwork.com/biIE Decline $12.66 Sep 22, 2025 2:37 PM" at bounding box center [1132, 324] width 634 height 62
click at [99, 58] on icon at bounding box center [97, 57] width 75 height 28
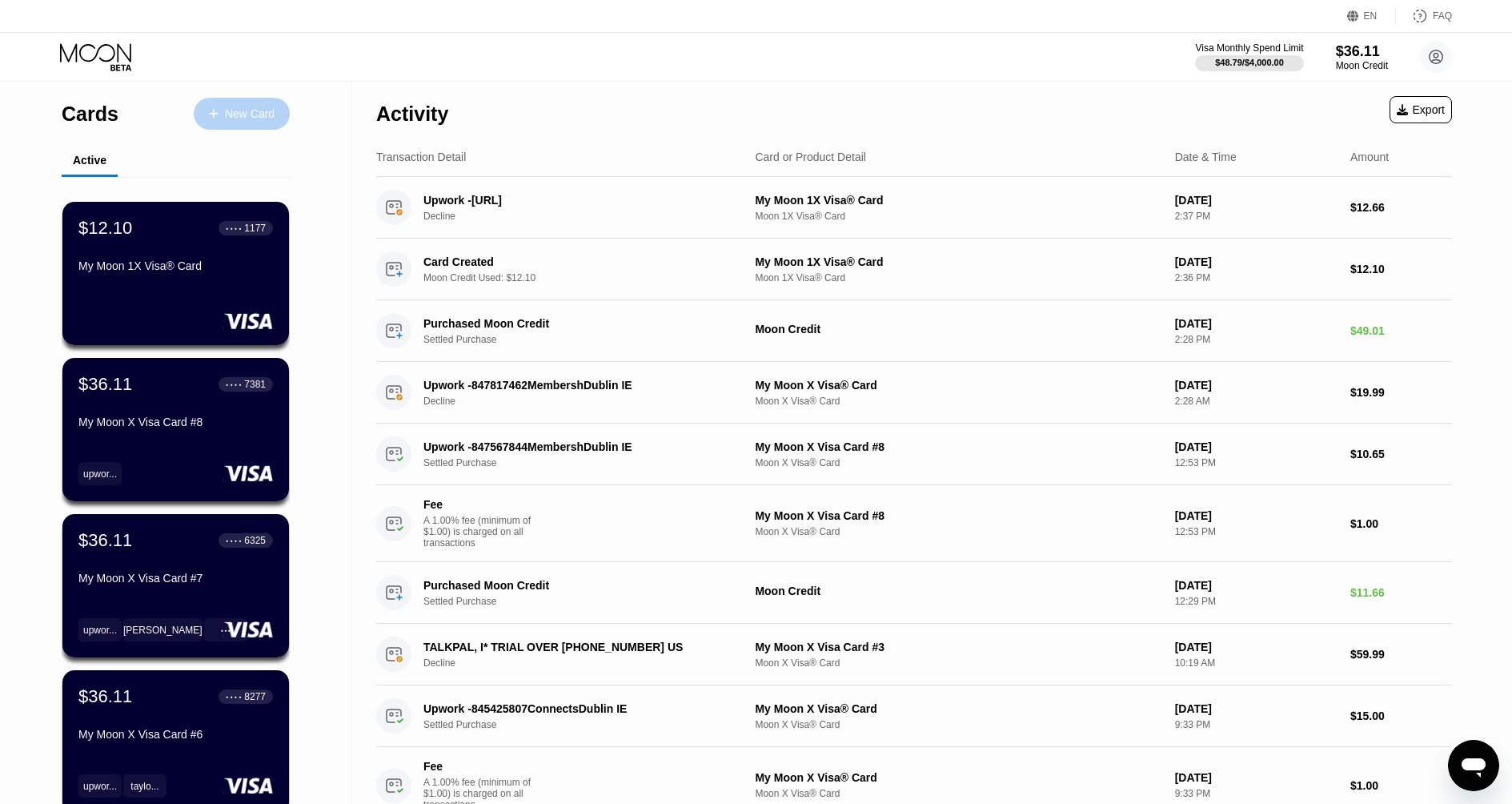
click at [266, 112] on div "New Card" at bounding box center [250, 113] width 50 height 14
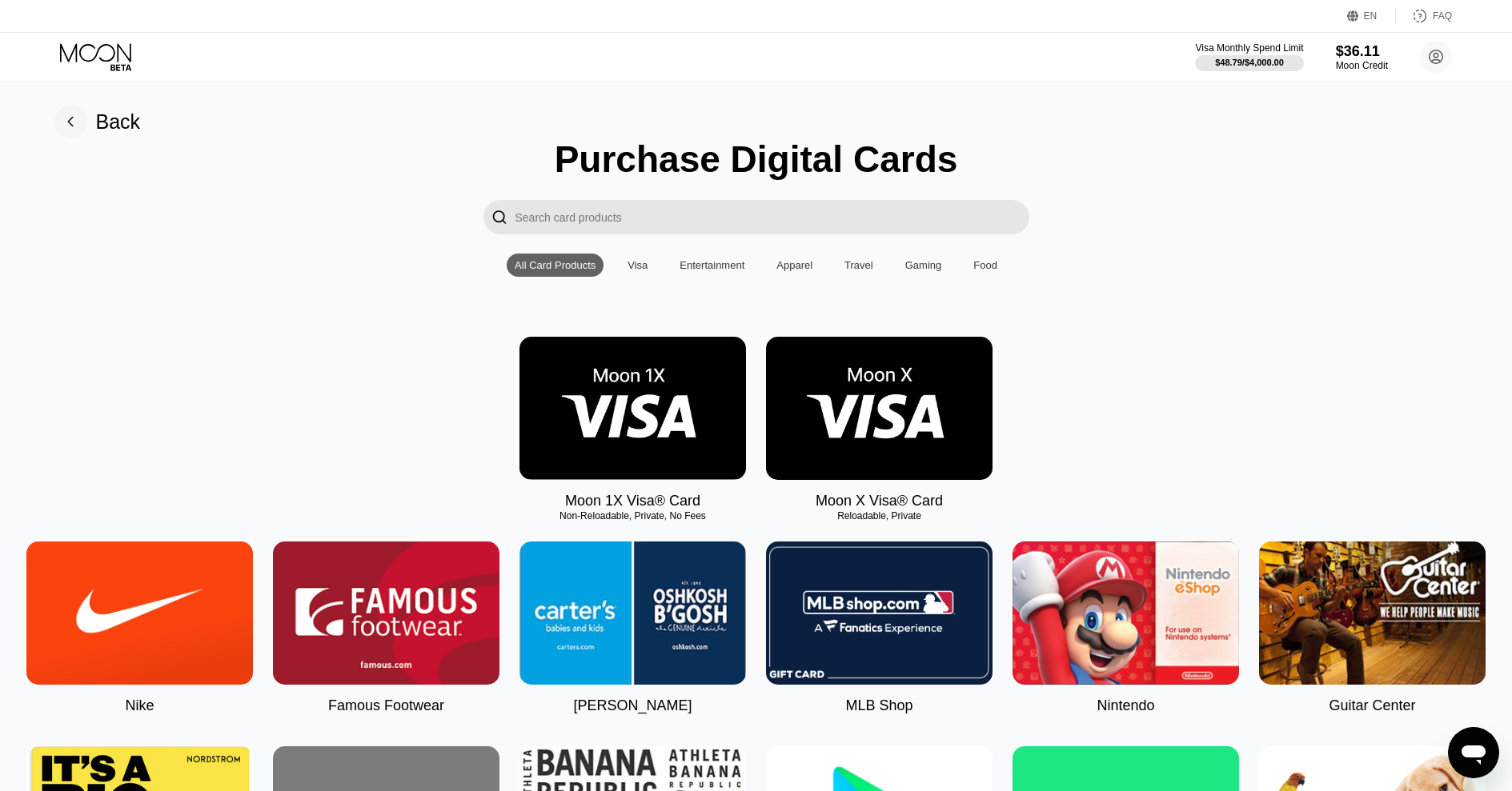
click at [628, 444] on img at bounding box center [632, 407] width 227 height 143
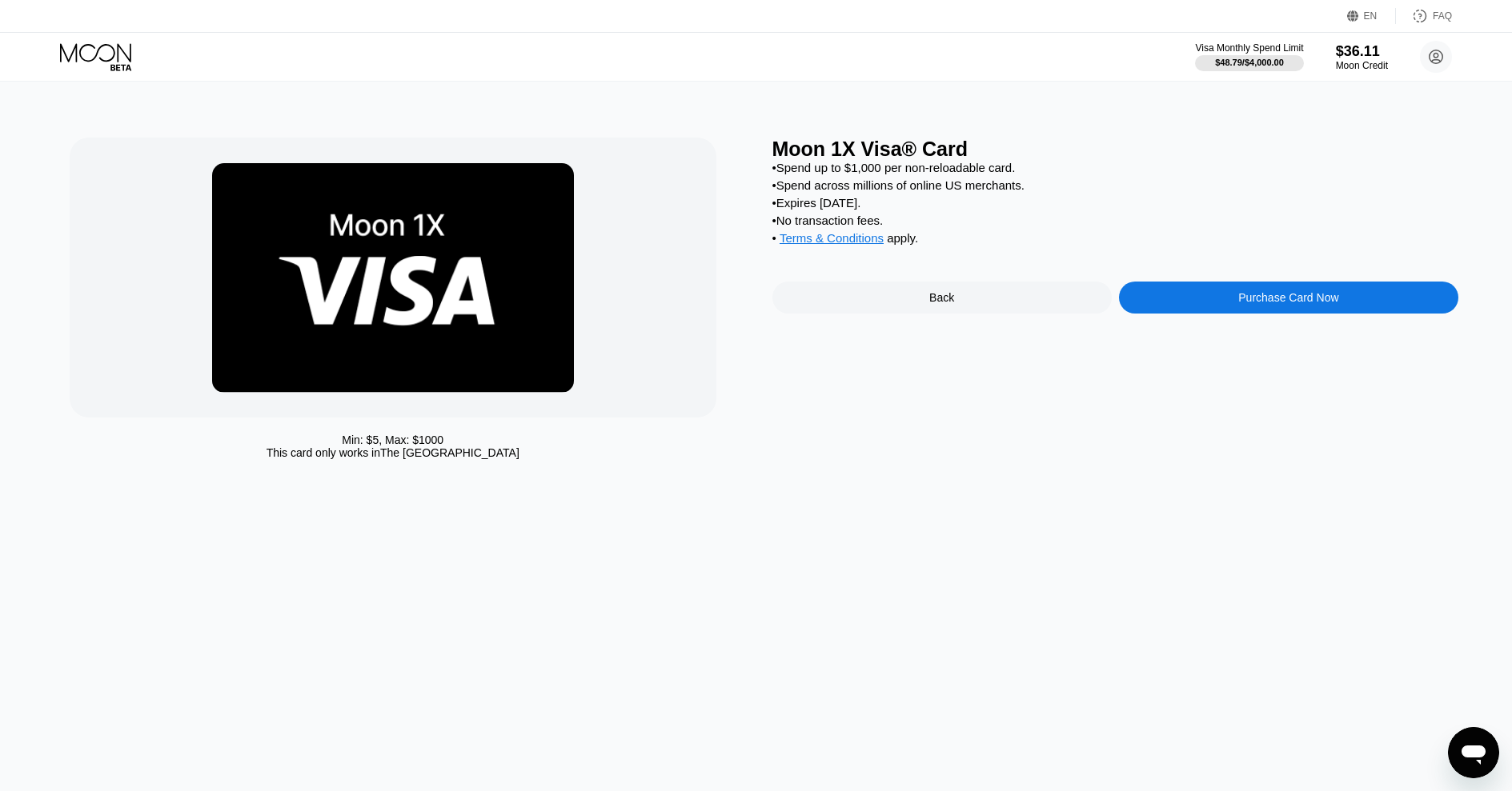
click at [1260, 303] on div "Purchase Card Now" at bounding box center [1288, 298] width 100 height 13
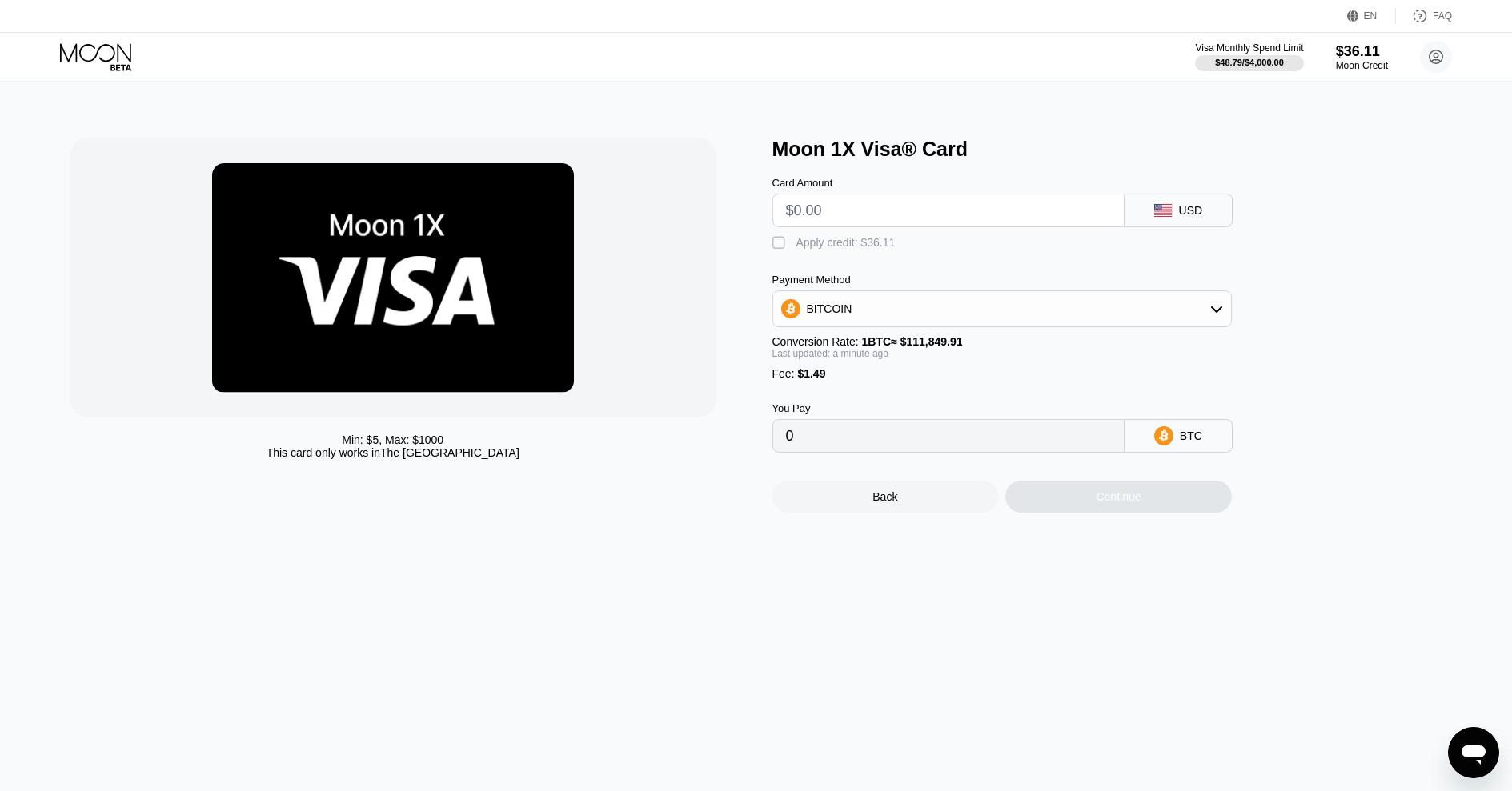
click at [797, 243] on div "Apply credit: $36.11" at bounding box center [846, 242] width 100 height 13
click at [828, 216] on input "text" at bounding box center [948, 210] width 325 height 32
type input "$12.7"
click at [1108, 503] on div "Continue" at bounding box center [1117, 497] width 45 height 13
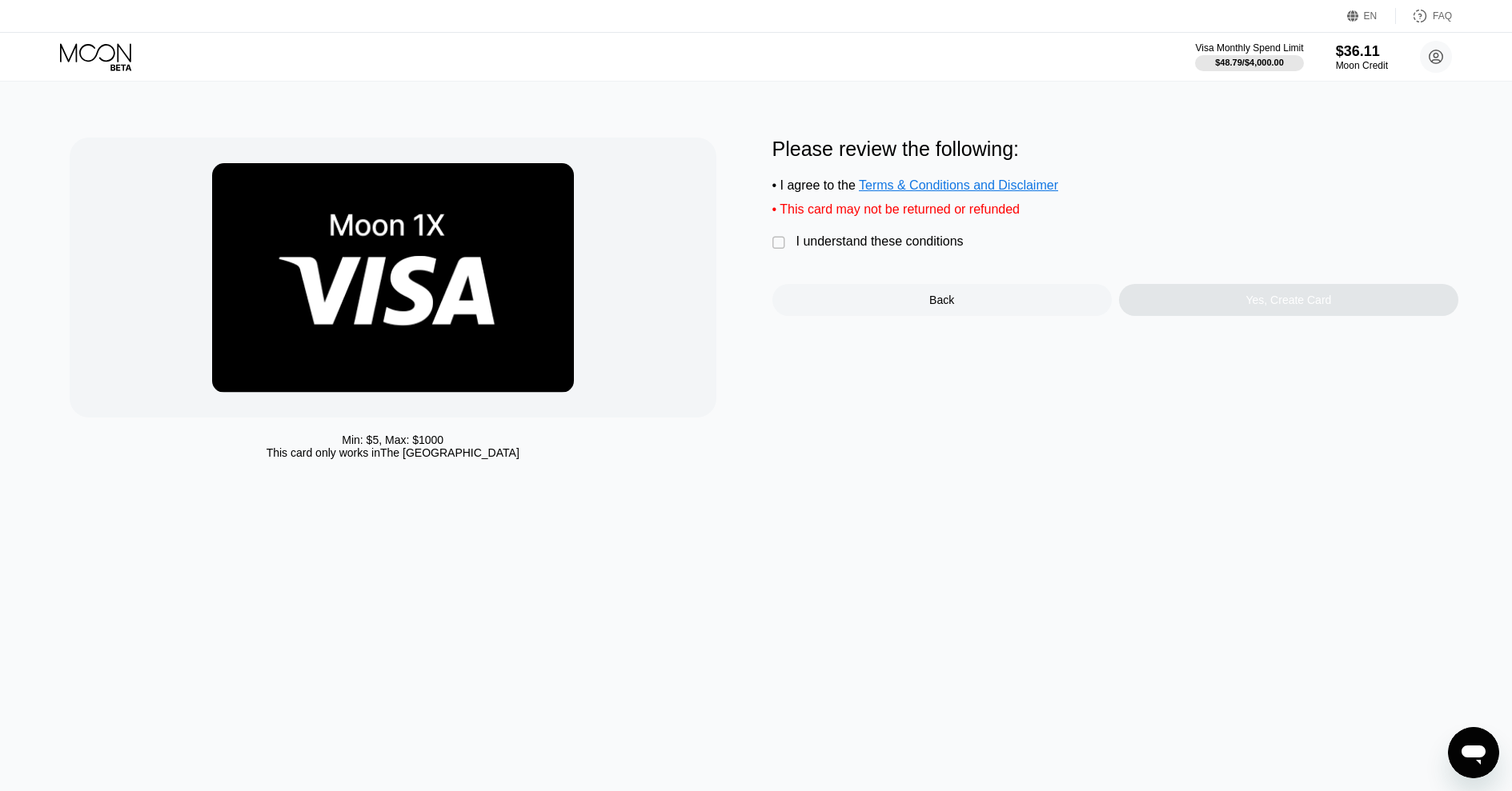
click at [937, 244] on div "I understand these conditions" at bounding box center [880, 242] width 167 height 15
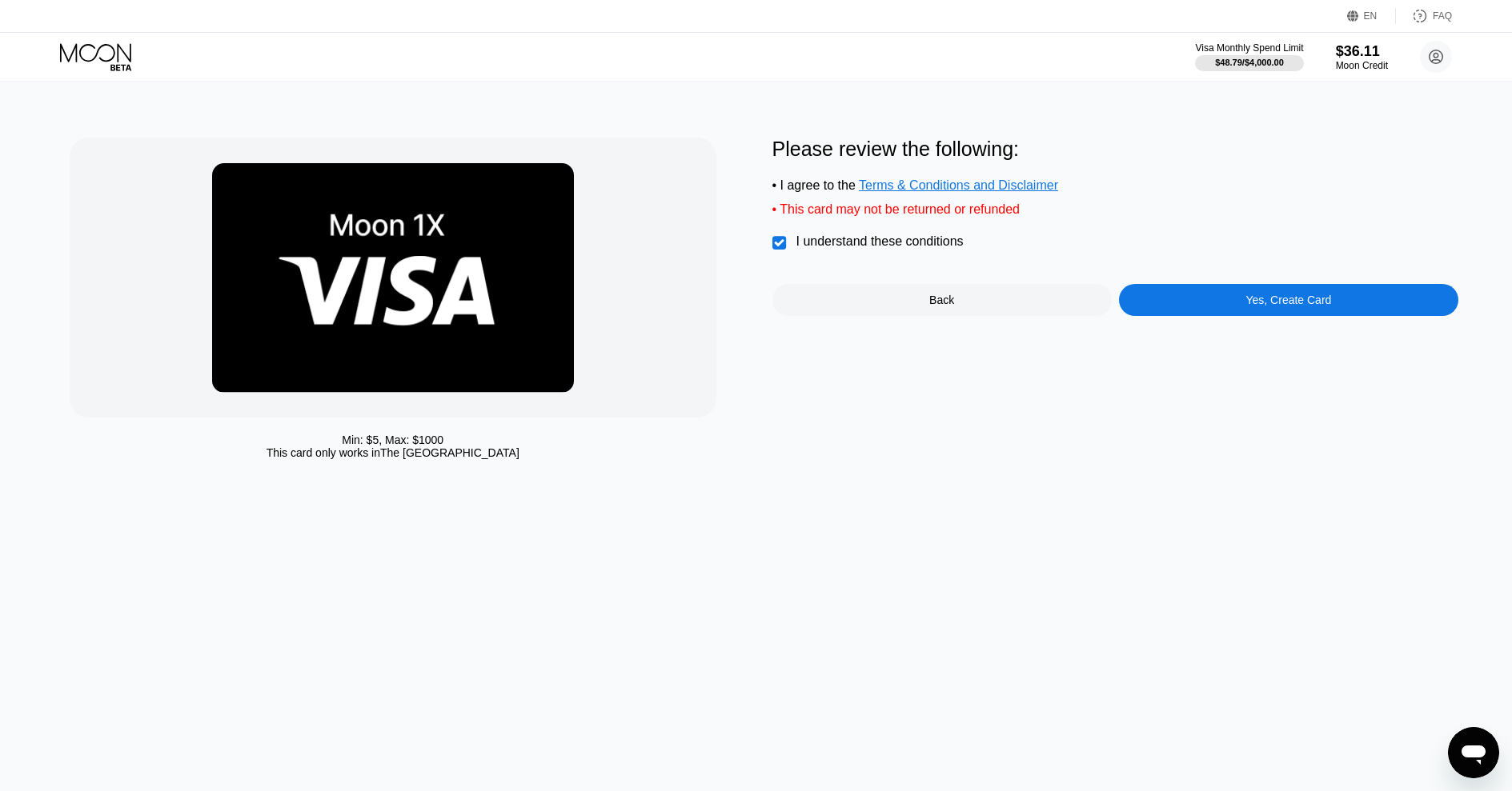
click at [1203, 299] on div "Yes, Create Card" at bounding box center [1289, 300] width 339 height 32
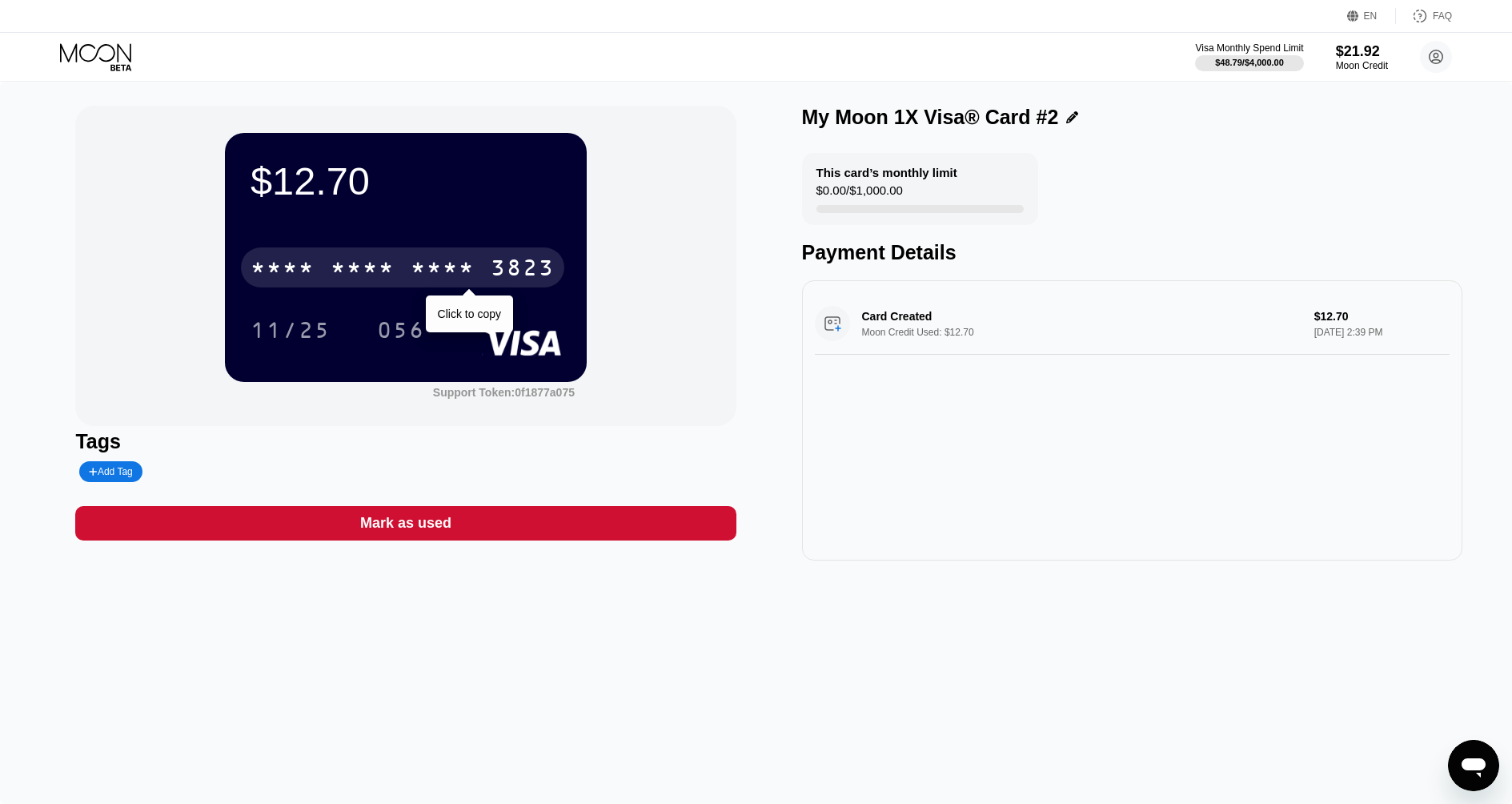
click at [484, 270] on div "* * * * * * * * * * * * 3823" at bounding box center [402, 266] width 324 height 40
click at [484, 270] on div "[CREDIT_CARD_NUMBER]" at bounding box center [402, 266] width 324 height 40
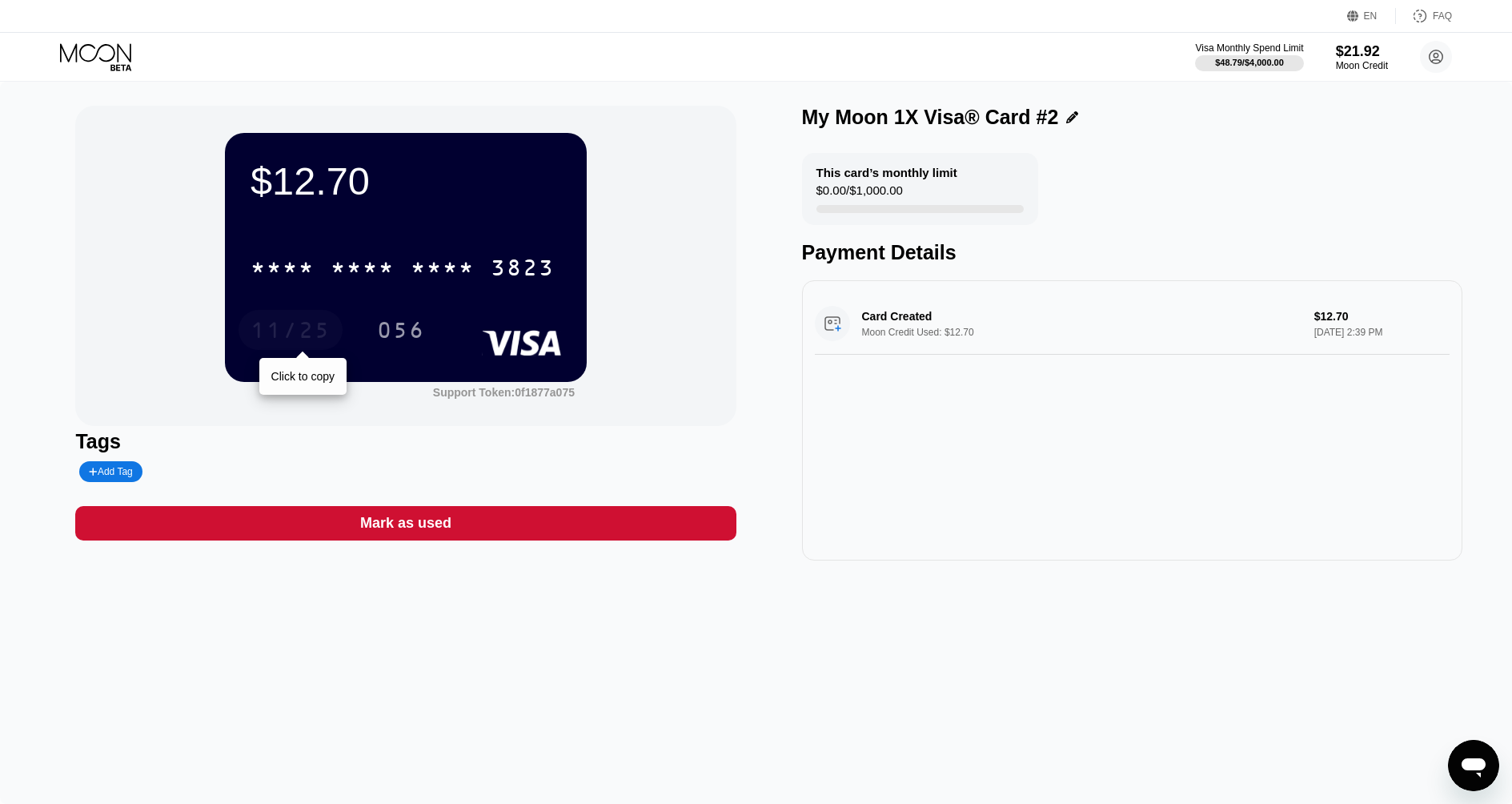
click at [289, 331] on div "11/25" at bounding box center [290, 332] width 80 height 26
click at [402, 332] on div "056" at bounding box center [401, 332] width 48 height 26
click at [88, 62] on icon at bounding box center [97, 57] width 75 height 28
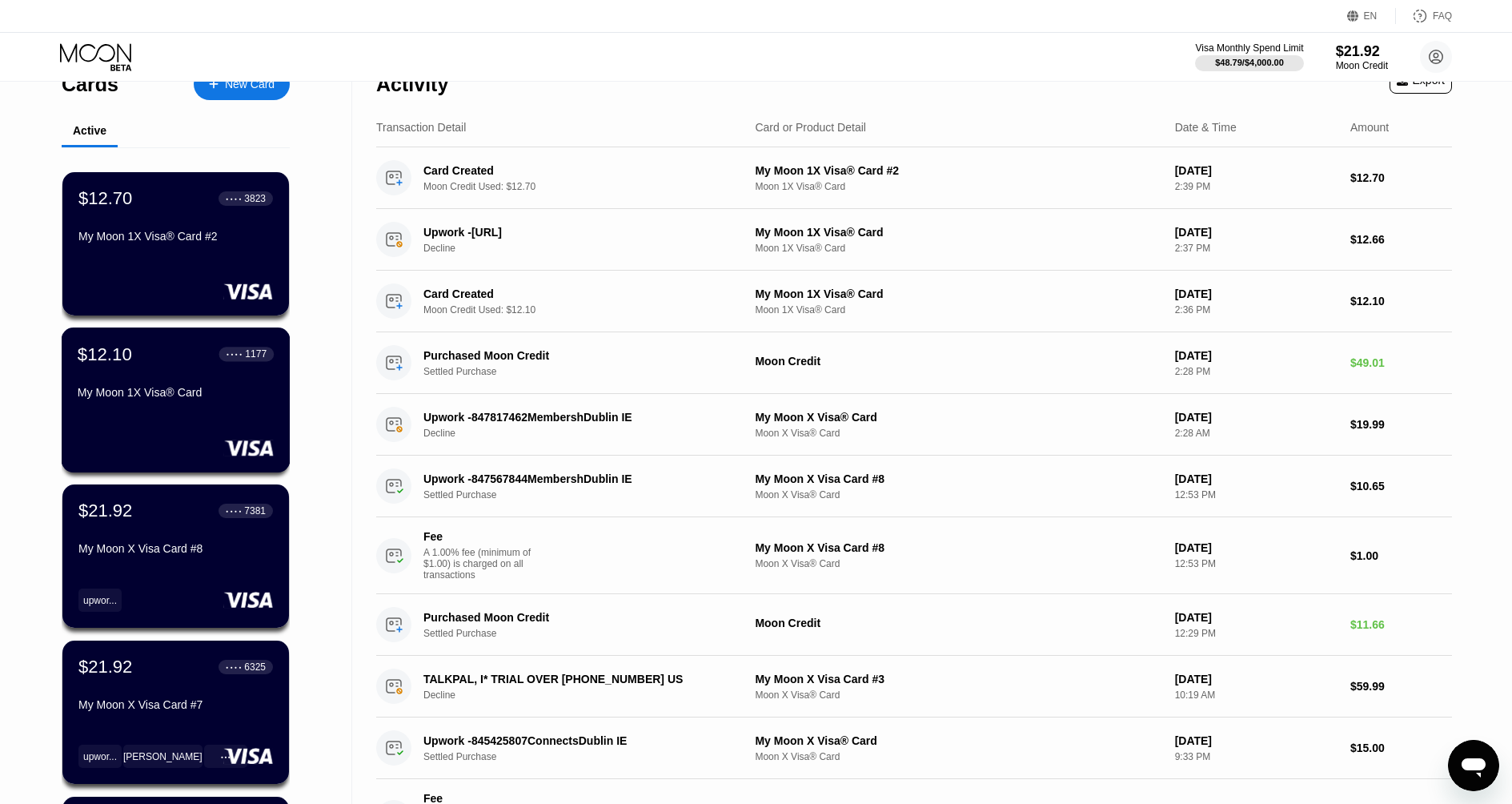
scroll to position [8, 0]
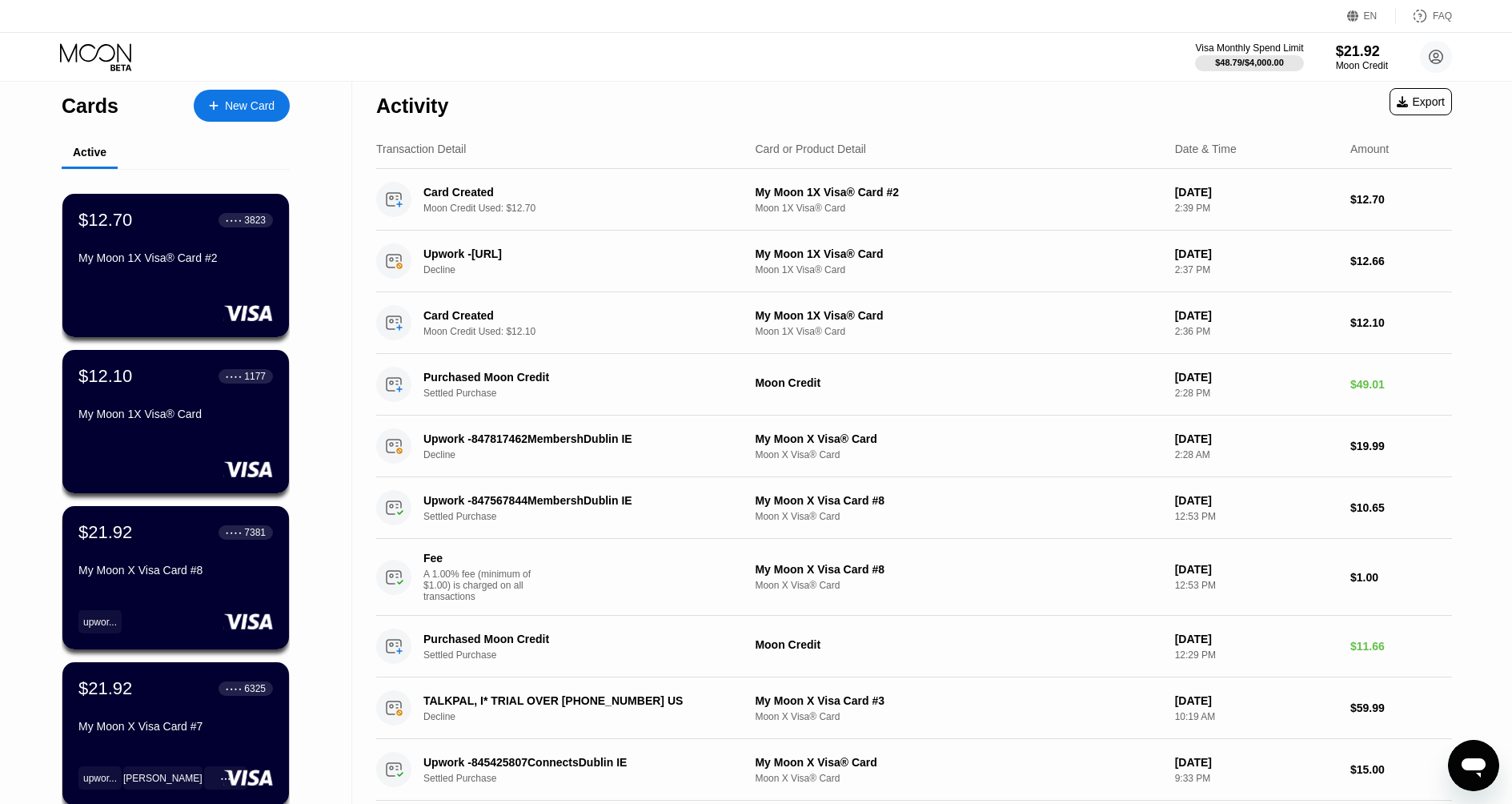
click at [880, 74] on div "Visa Monthly Spend Limit $48.79 / $4,000.00 $21.92 Moon Credit Tech Ninja [EMAI…" at bounding box center [756, 57] width 1512 height 48
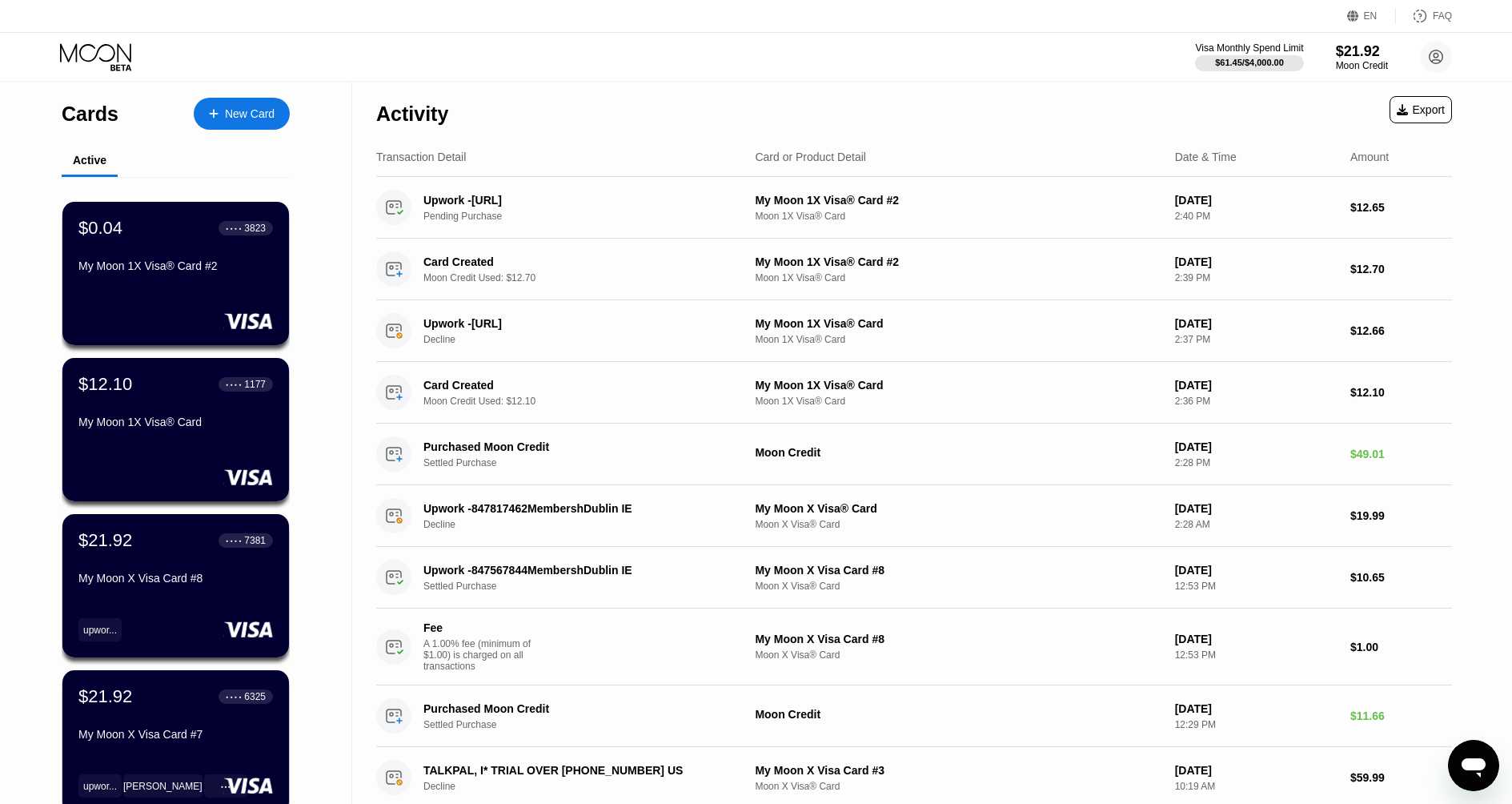
click at [343, 184] on div "Cards New Card Active $0.04 ● ● ● ● 3823 My Moon 1X Visa® Card #2 $12.10 ● ● ● …" at bounding box center [176, 589] width 352 height 1014
click at [337, 344] on div "Cards New Card Active $0.04 ● ● ● ● 3823 My Moon 1X Visa® Card #2 $12.10 ● ● ● …" at bounding box center [176, 589] width 352 height 1014
click at [883, 76] on div "Visa Monthly Spend Limit $61.45 / $4,000.00 $21.92 Moon Credit Tech Ninja [EMAI…" at bounding box center [756, 57] width 1512 height 48
drag, startPoint x: 1081, startPoint y: 65, endPoint x: 1186, endPoint y: 108, distance: 113.5
click at [1081, 65] on div "Visa Monthly Spend Limit $61.45 / $4,000.00 $21.92 Moon Credit Tech Ninja [EMAI…" at bounding box center [756, 57] width 1512 height 48
